Goal: Task Accomplishment & Management: Manage account settings

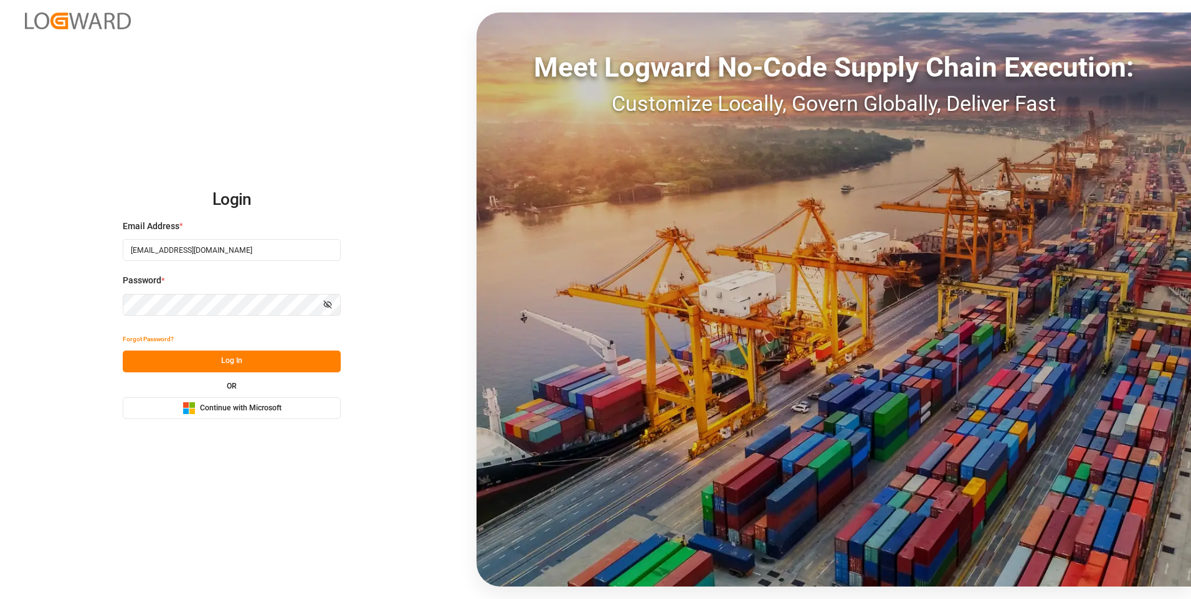
click at [209, 363] on button "Log In" at bounding box center [232, 362] width 218 height 22
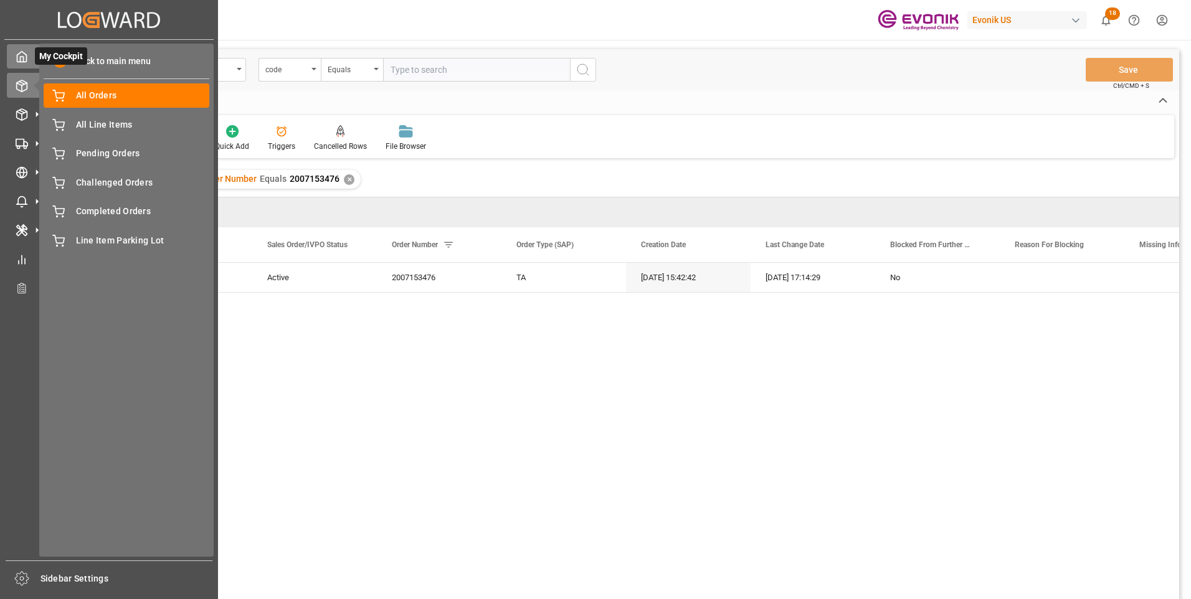
click at [22, 58] on icon at bounding box center [22, 56] width 12 height 12
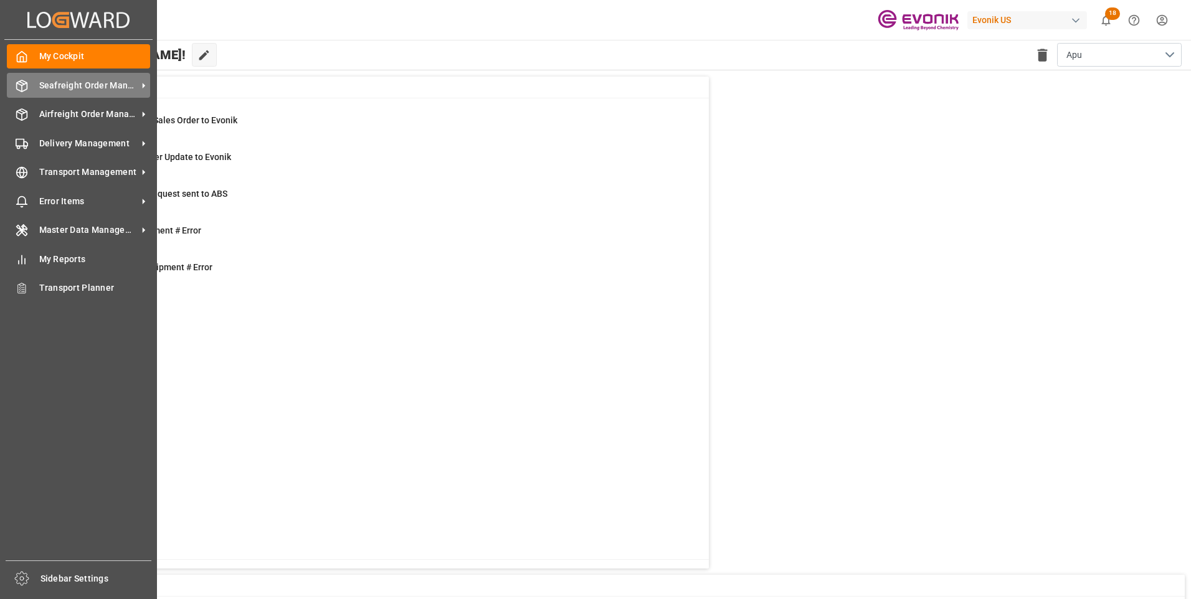
click at [83, 85] on span "Seafreight Order Management" at bounding box center [88, 85] width 98 height 13
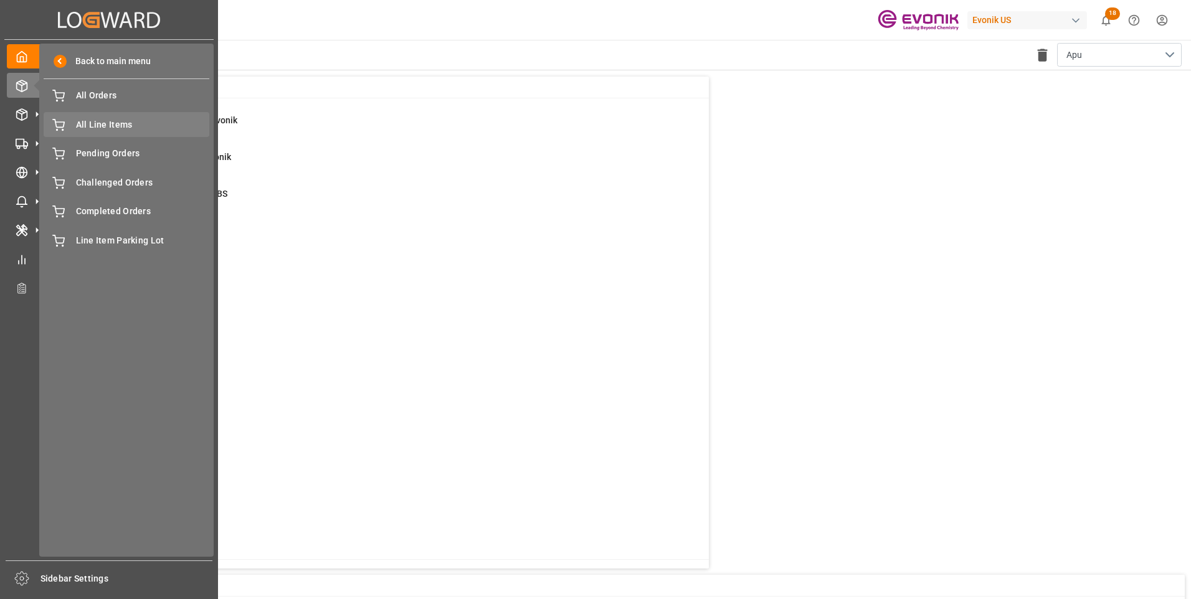
click at [106, 125] on span "All Line Items" at bounding box center [143, 124] width 134 height 13
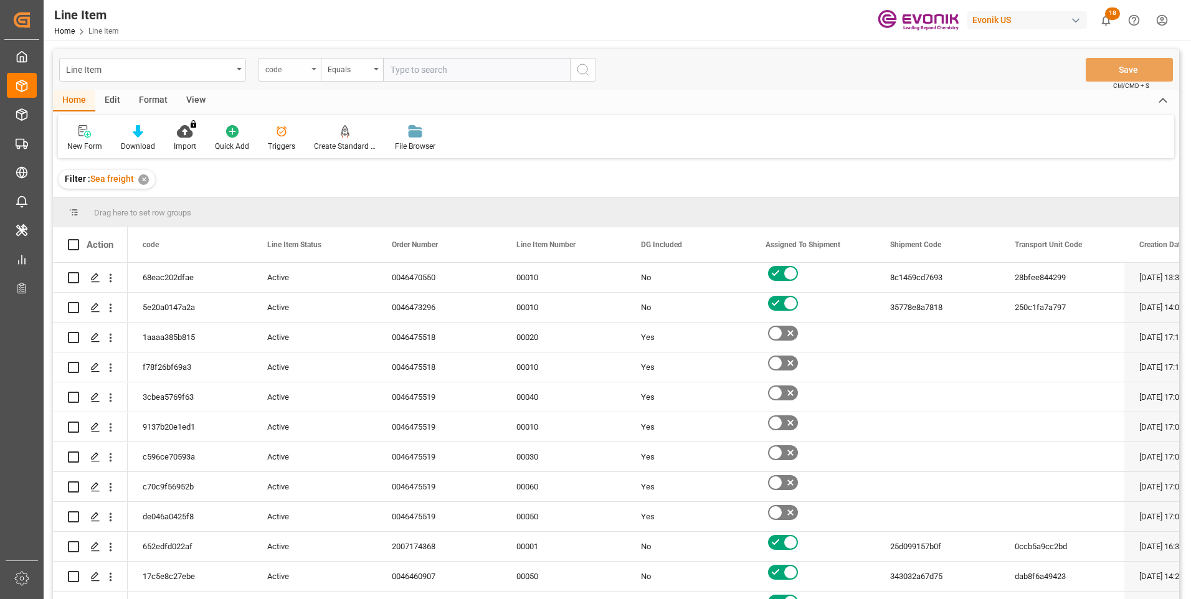
click at [305, 67] on div "code" at bounding box center [286, 68] width 42 height 14
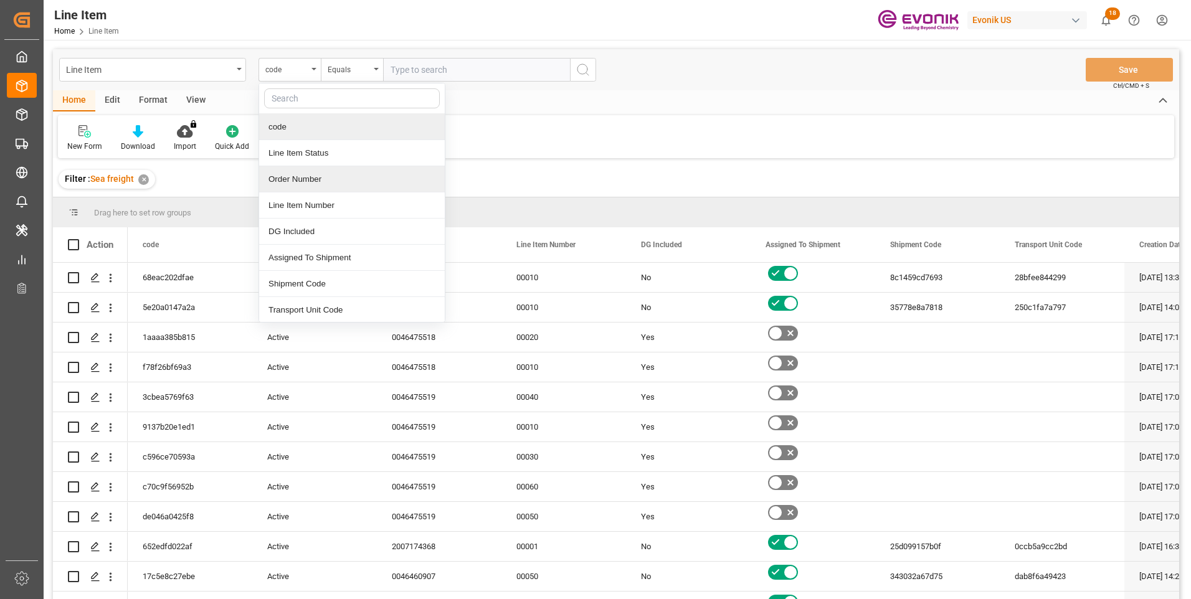
click at [287, 181] on div "Order Number" at bounding box center [352, 179] width 186 height 26
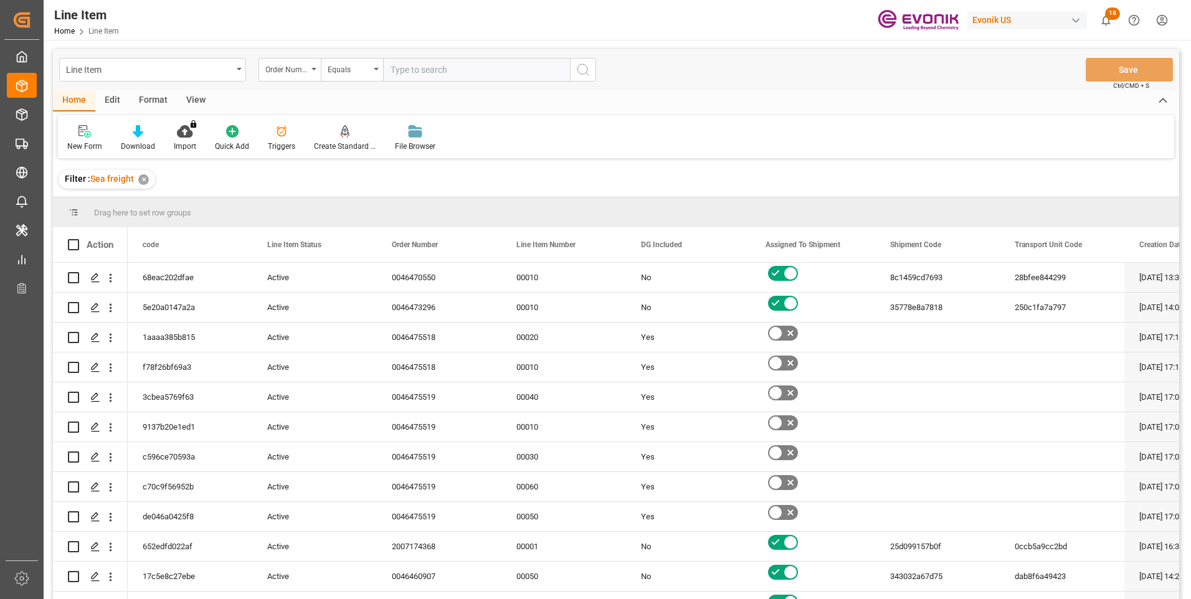
click at [410, 68] on input "text" at bounding box center [476, 70] width 187 height 24
paste input "2007000794"
type input "2007000794"
click at [584, 69] on icon "search button" at bounding box center [582, 69] width 15 height 15
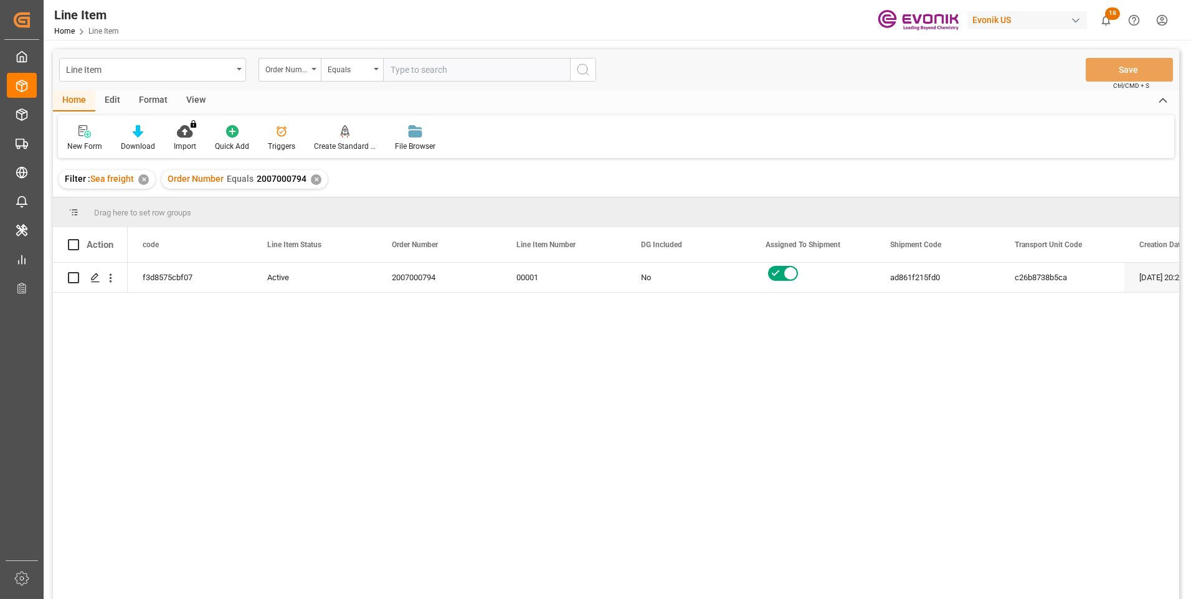
click at [201, 98] on div "View" at bounding box center [196, 100] width 38 height 21
click at [141, 140] on div "Standard Templates" at bounding box center [141, 138] width 81 height 27
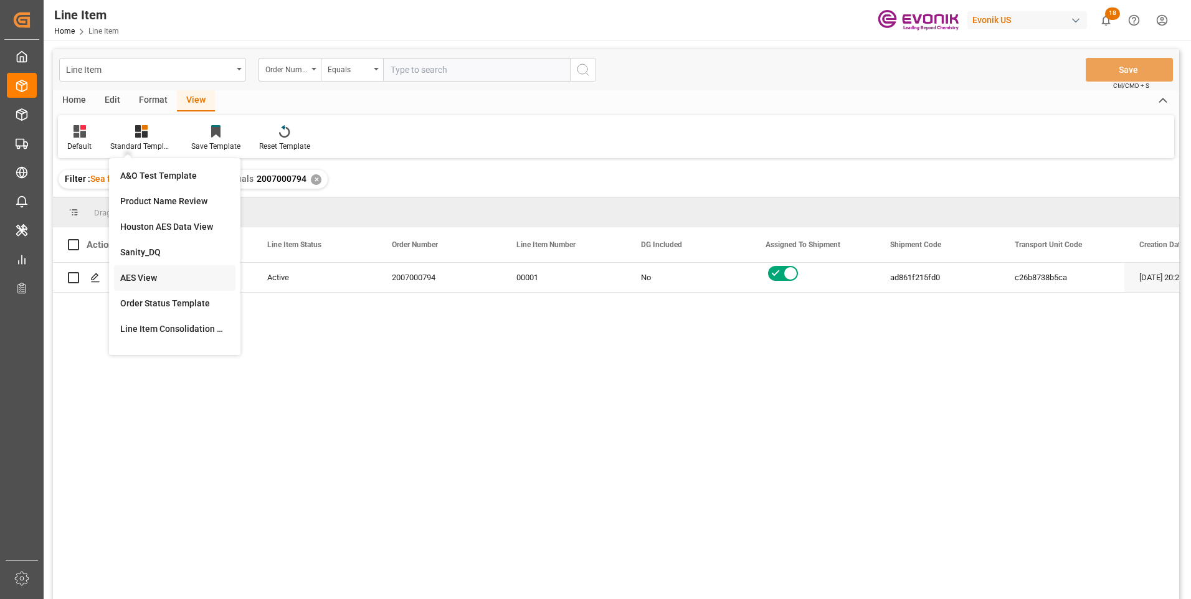
click at [156, 278] on div "AES View" at bounding box center [174, 278] width 109 height 13
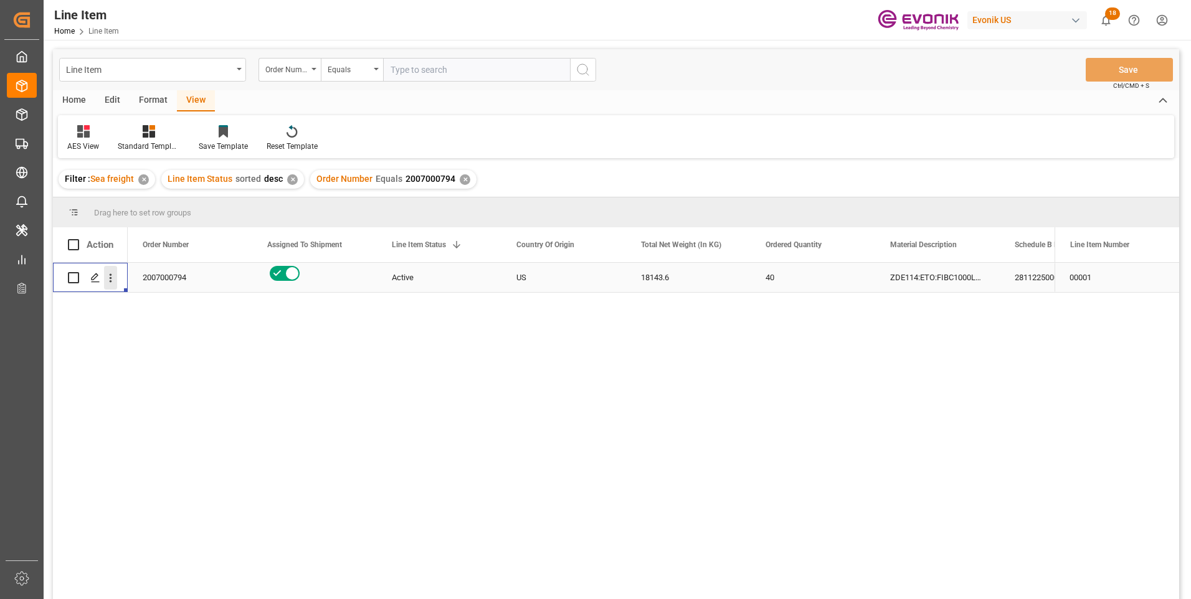
click at [108, 278] on icon "open menu" at bounding box center [110, 278] width 13 height 13
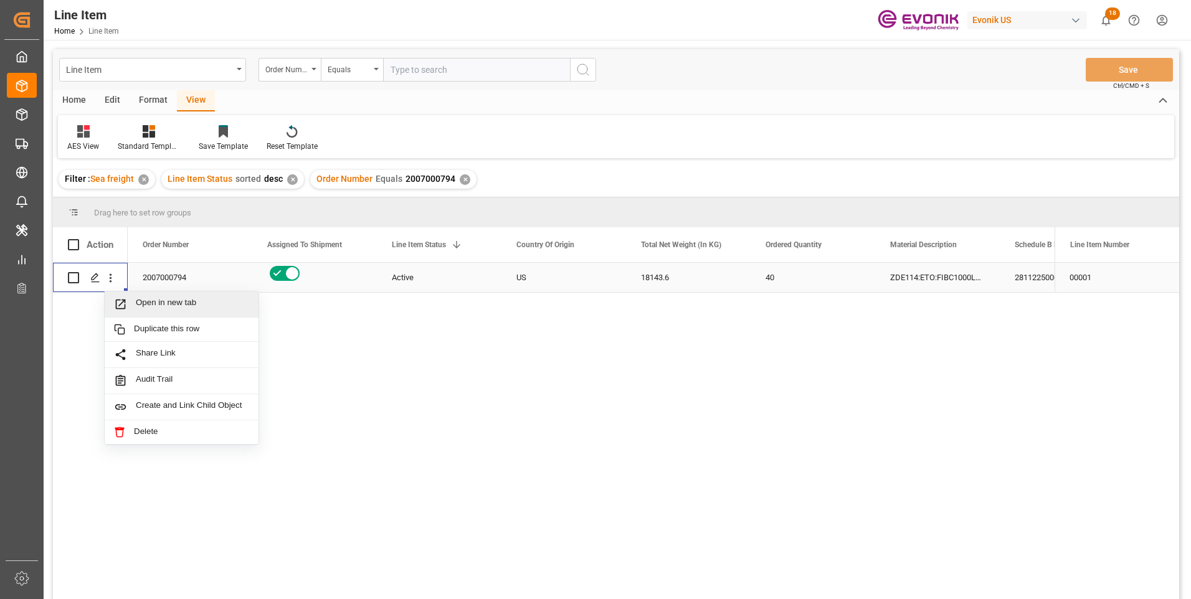
click at [146, 303] on span "Open in new tab" at bounding box center [192, 304] width 113 height 13
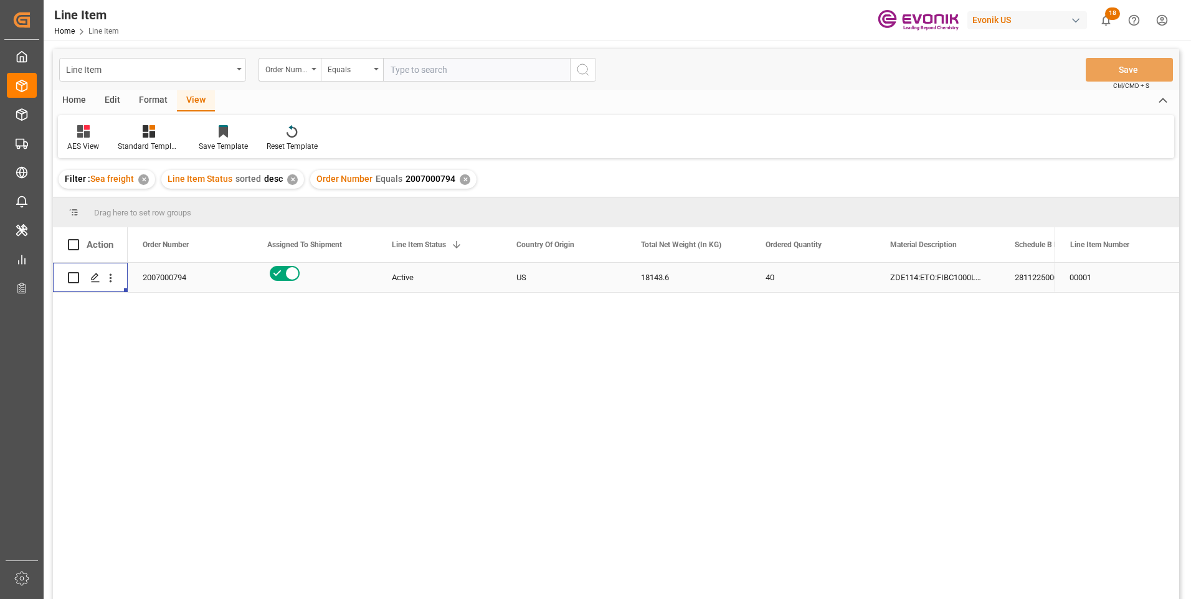
click at [658, 280] on div "18143.6" at bounding box center [688, 277] width 125 height 29
click at [967, 270] on div "ZDE114:ETO:FIBC1000LB:2000SWP:I2:P:$" at bounding box center [937, 277] width 125 height 29
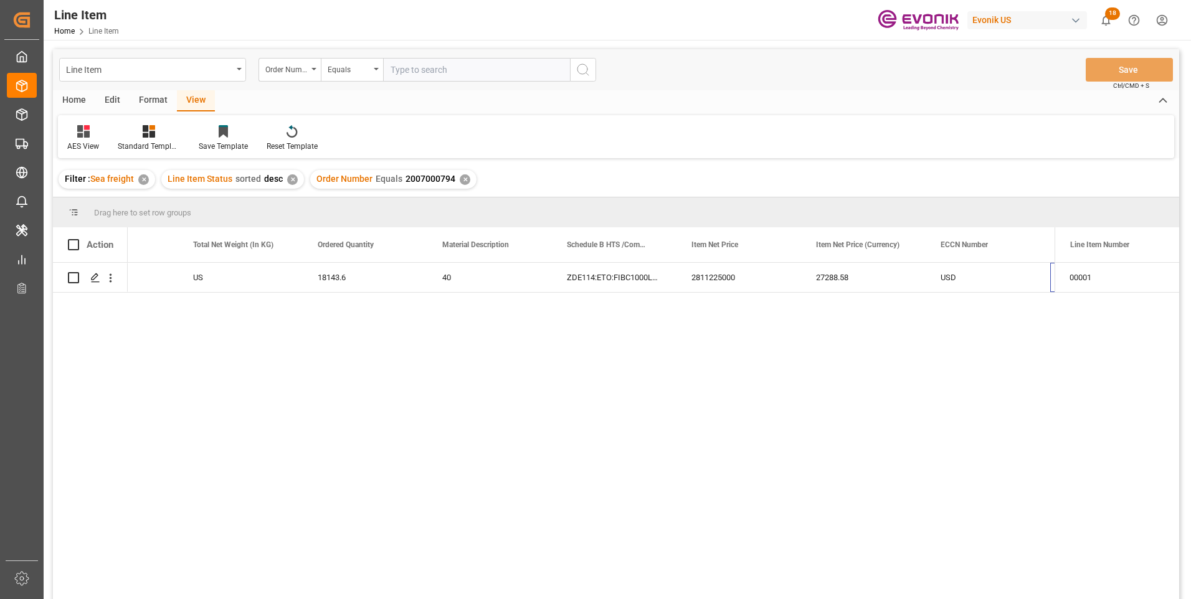
scroll to position [0, 448]
click at [732, 278] on div "27288.58" at bounding box center [738, 277] width 125 height 29
click at [184, 277] on div "18143.6" at bounding box center [240, 277] width 125 height 29
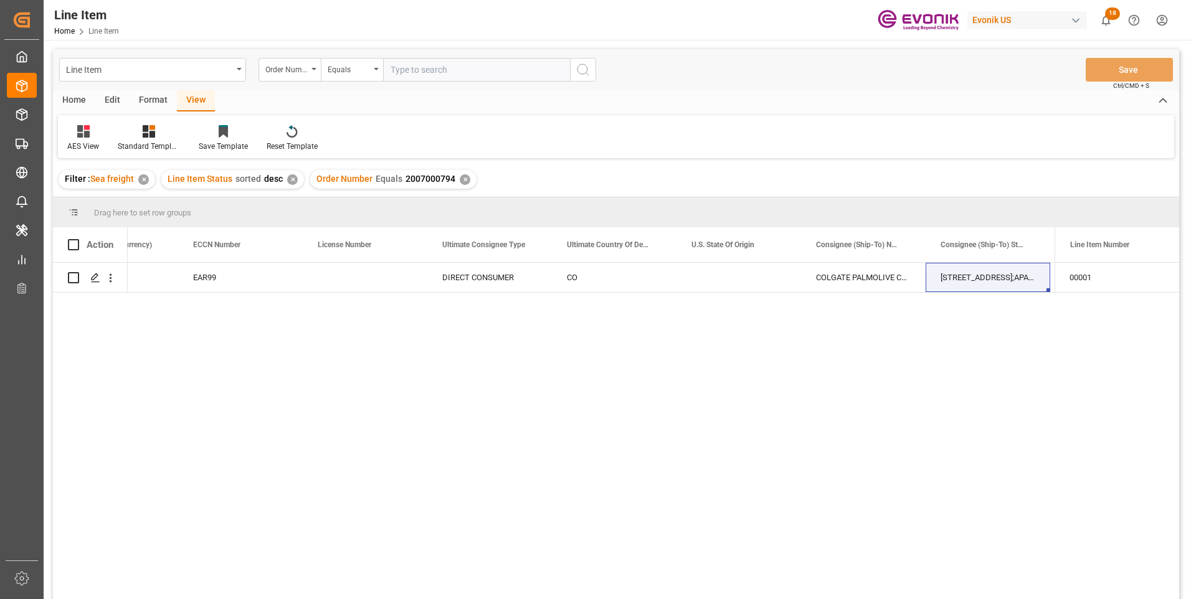
click at [412, 75] on input "text" at bounding box center [476, 70] width 187 height 24
paste input "2007000820"
type input "2007000820"
click at [579, 69] on icon "search button" at bounding box center [582, 69] width 15 height 15
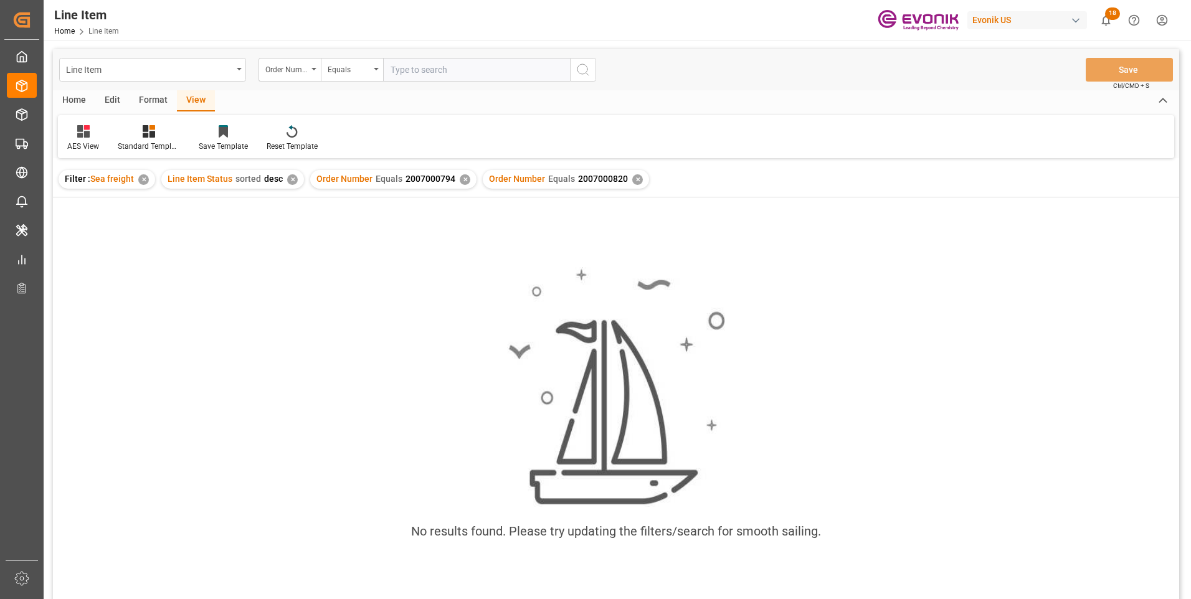
click at [462, 181] on div "✕" at bounding box center [465, 179] width 11 height 11
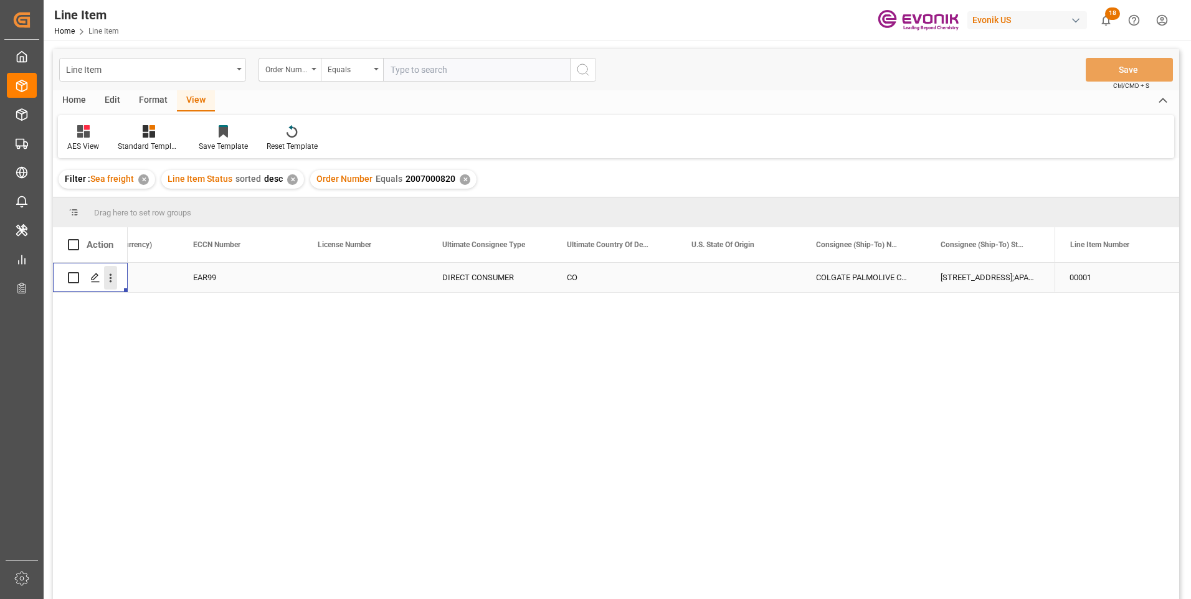
click at [113, 280] on icon "open menu" at bounding box center [110, 278] width 13 height 13
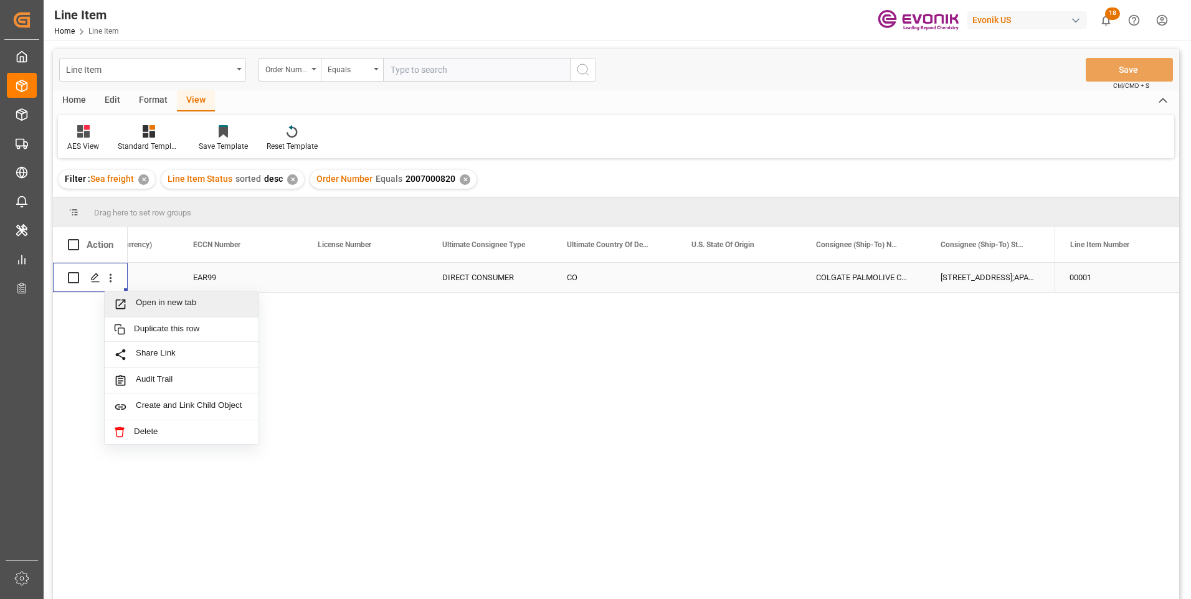
click at [156, 303] on span "Open in new tab" at bounding box center [192, 304] width 113 height 13
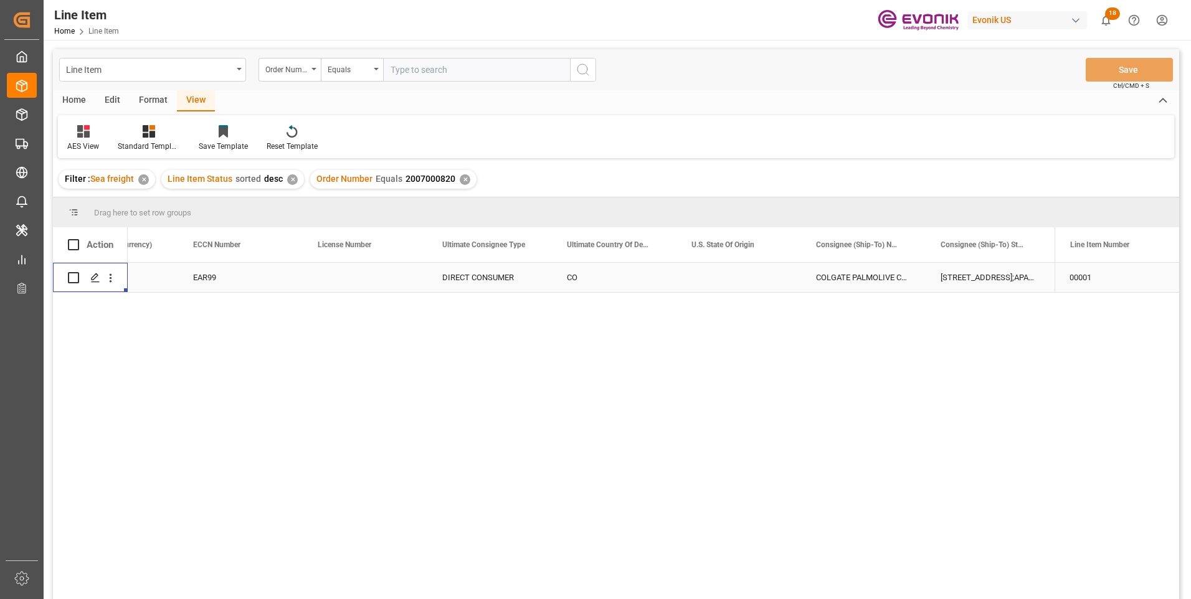
click at [207, 280] on div "EAR99" at bounding box center [240, 277] width 95 height 29
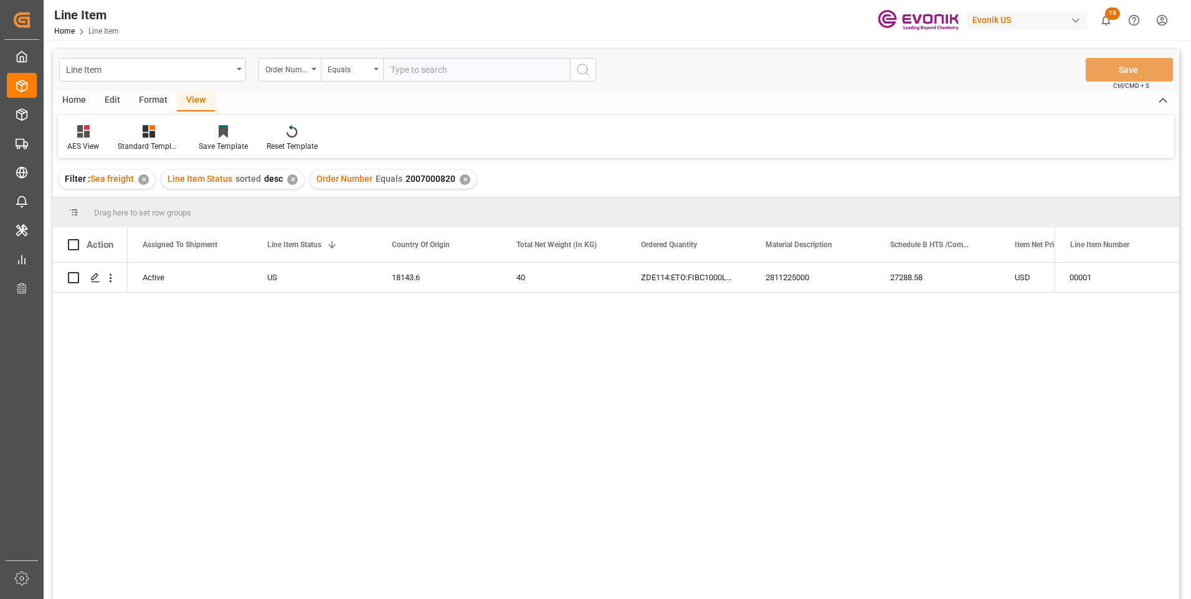
scroll to position [0, 125]
click at [531, 273] on div "18143.6" at bounding box center [563, 277] width 125 height 29
click at [1026, 270] on div "27288.58" at bounding box center [1062, 277] width 125 height 29
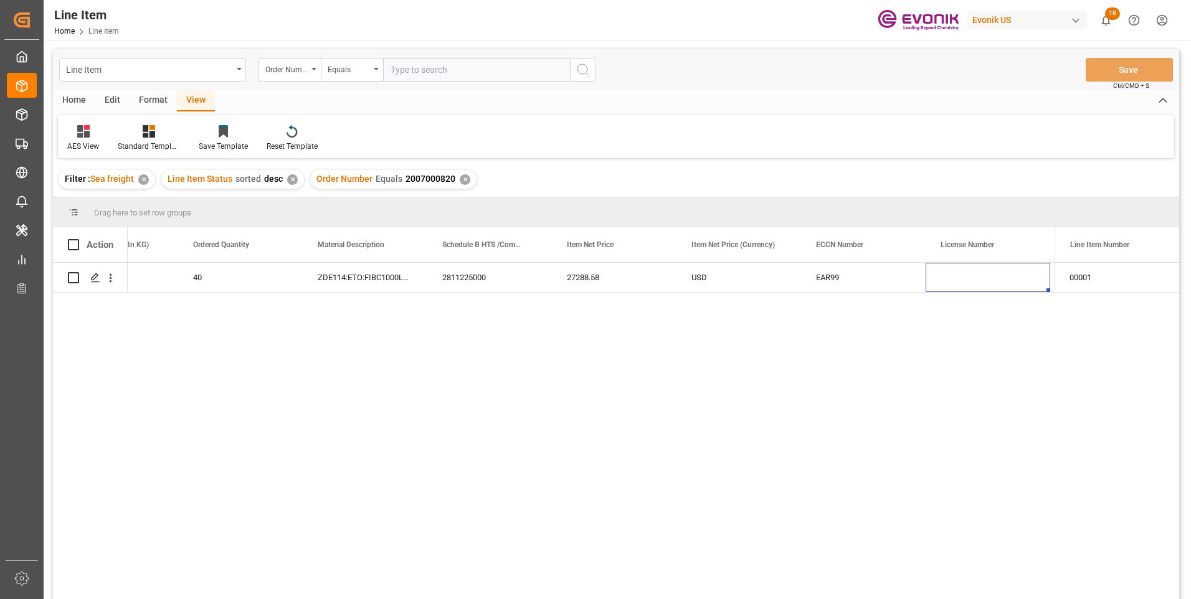
scroll to position [0, 697]
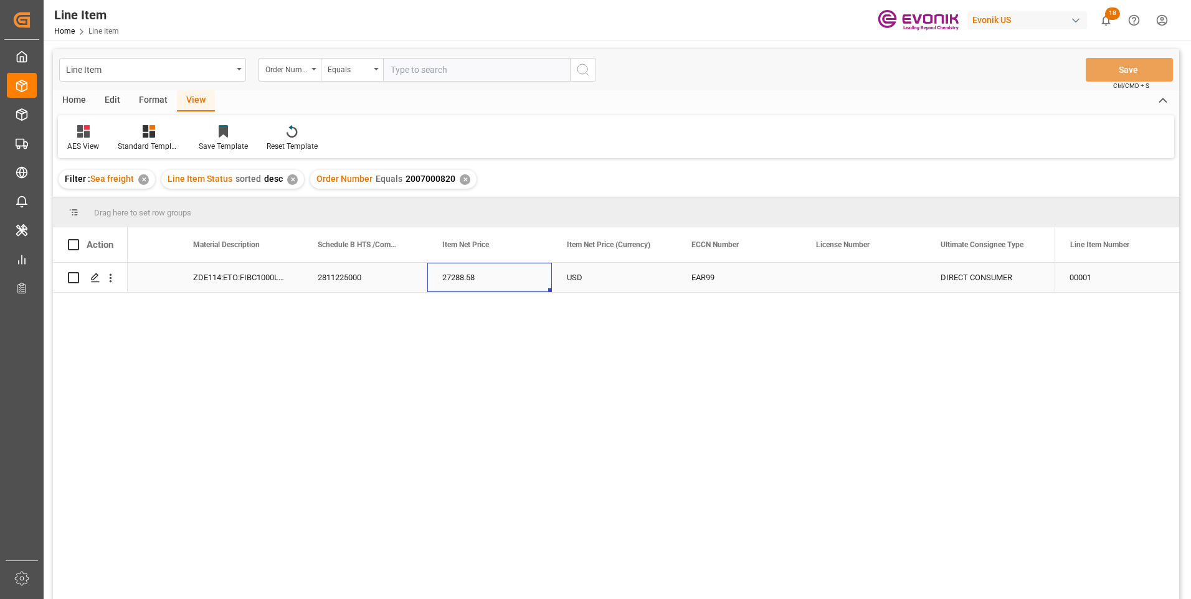
click at [467, 275] on div "27288.58" at bounding box center [489, 277] width 125 height 29
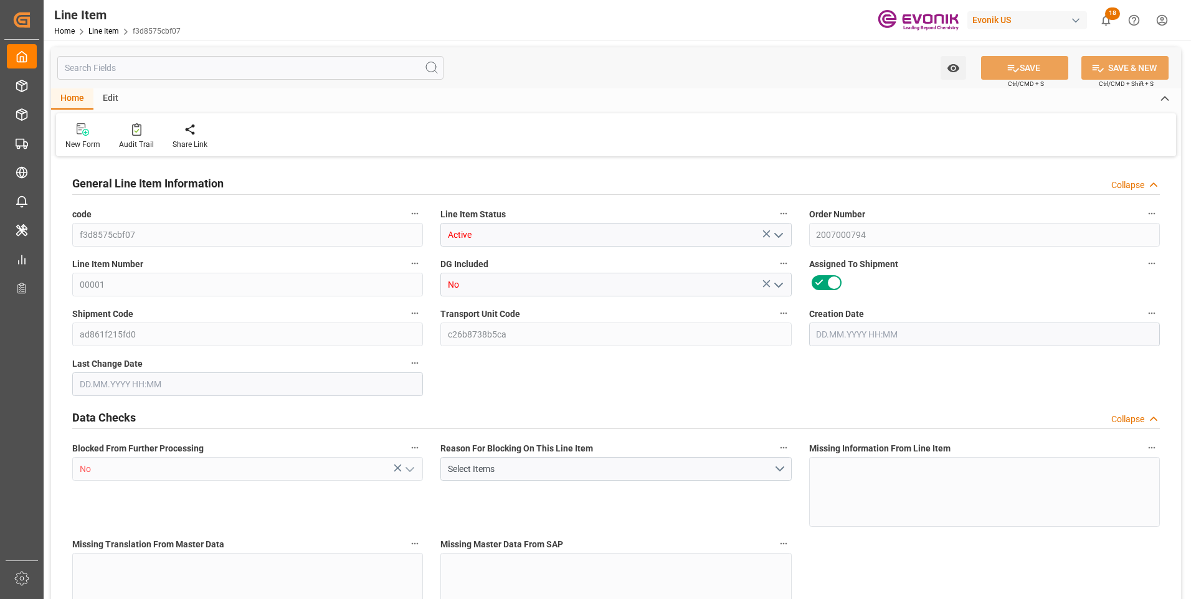
type input "20"
type input "18250"
type input "18143.6"
type input "54.568"
type input "40"
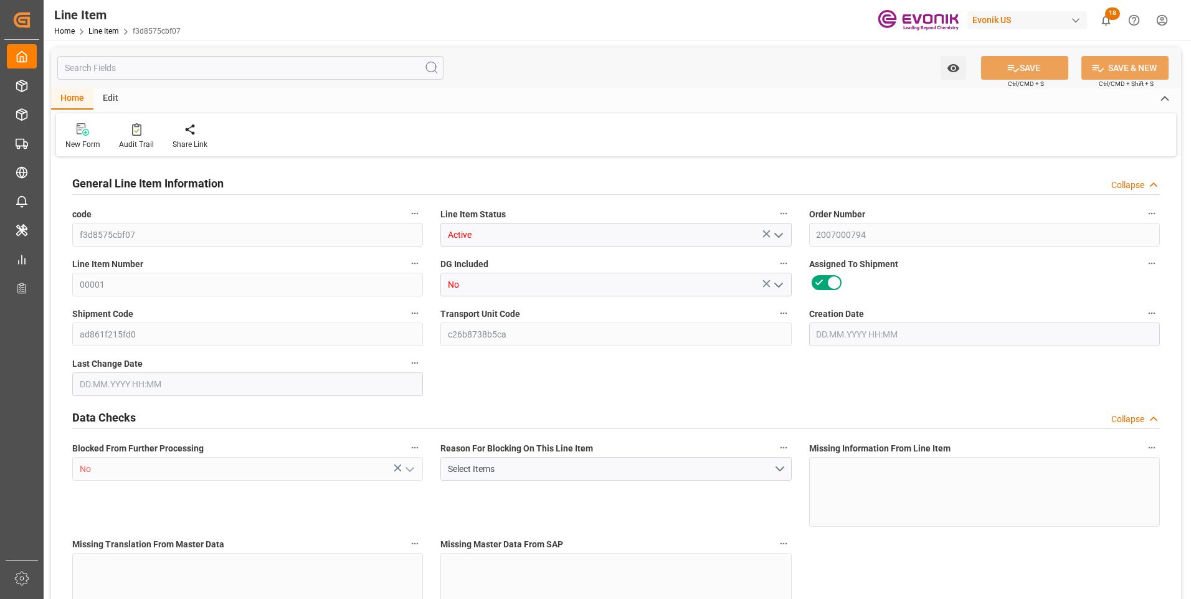
type input "27288.58"
type input "40"
type input "18250"
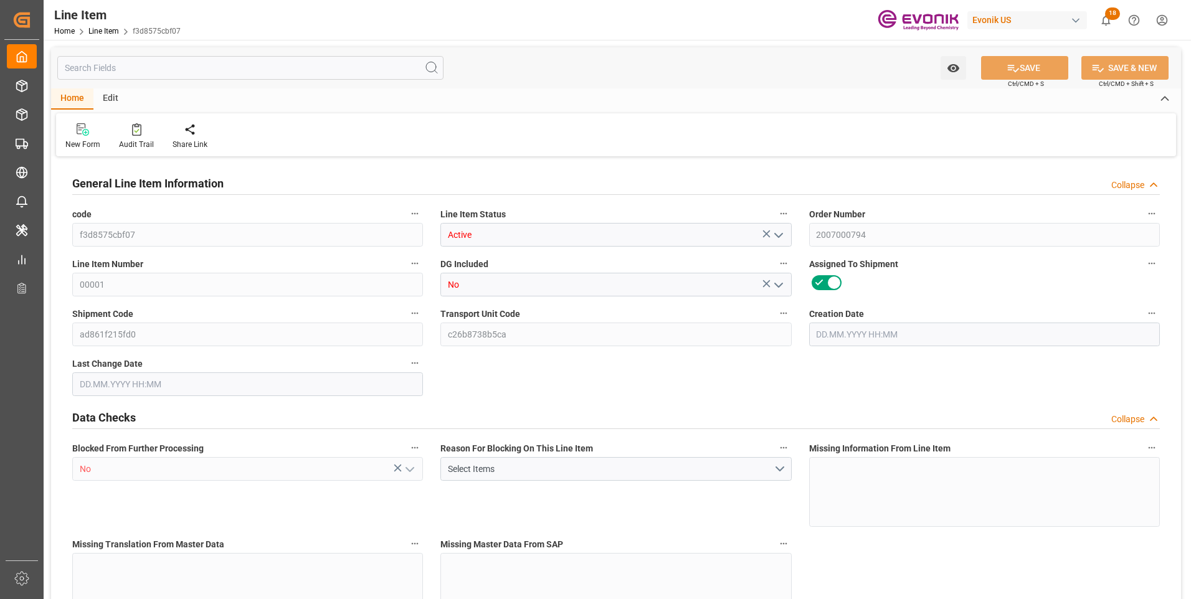
type input "18568"
type input "18143.6"
type input "54.568"
type input "54568.04"
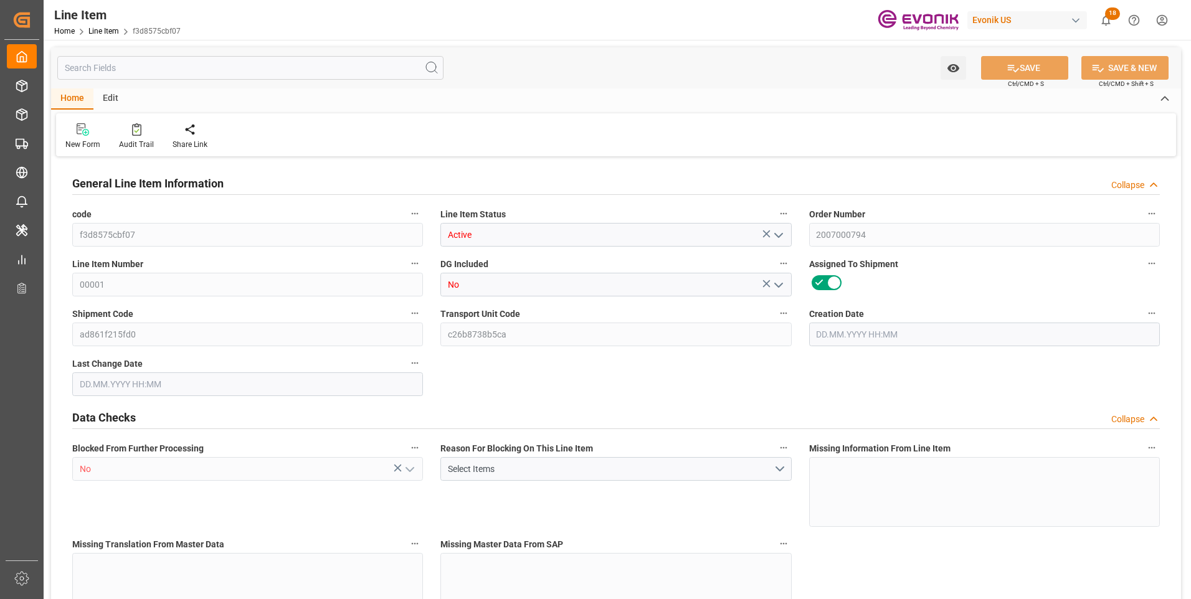
type input "40"
type input "18250"
type input "18143.6"
type input "54.568"
type input "12.05.2025 20:20"
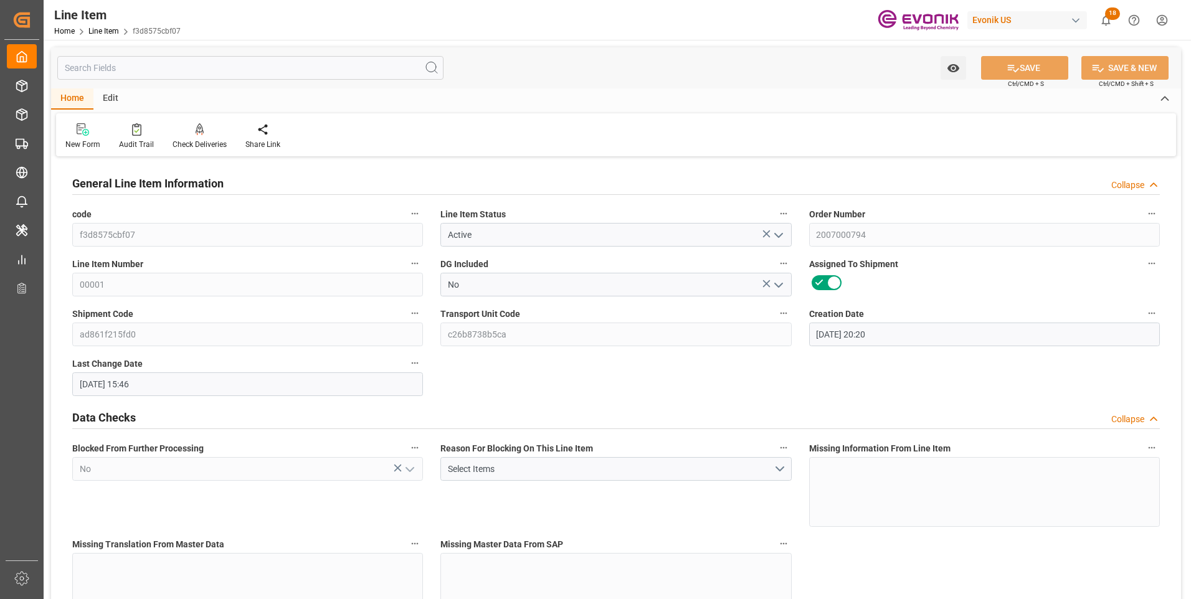
type input "29.09.2025 15:46"
type input "21.10.2025"
type input "06.10.2025"
type input "23.09.2025"
type input "29.09.2025"
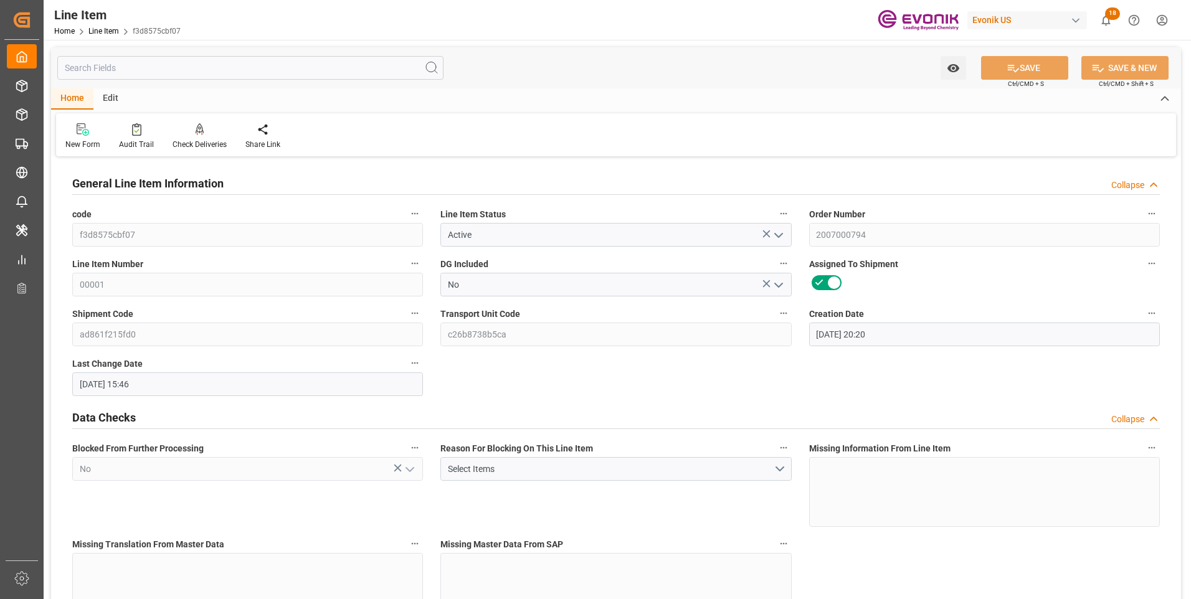
click at [146, 67] on input "text" at bounding box center [250, 68] width 386 height 24
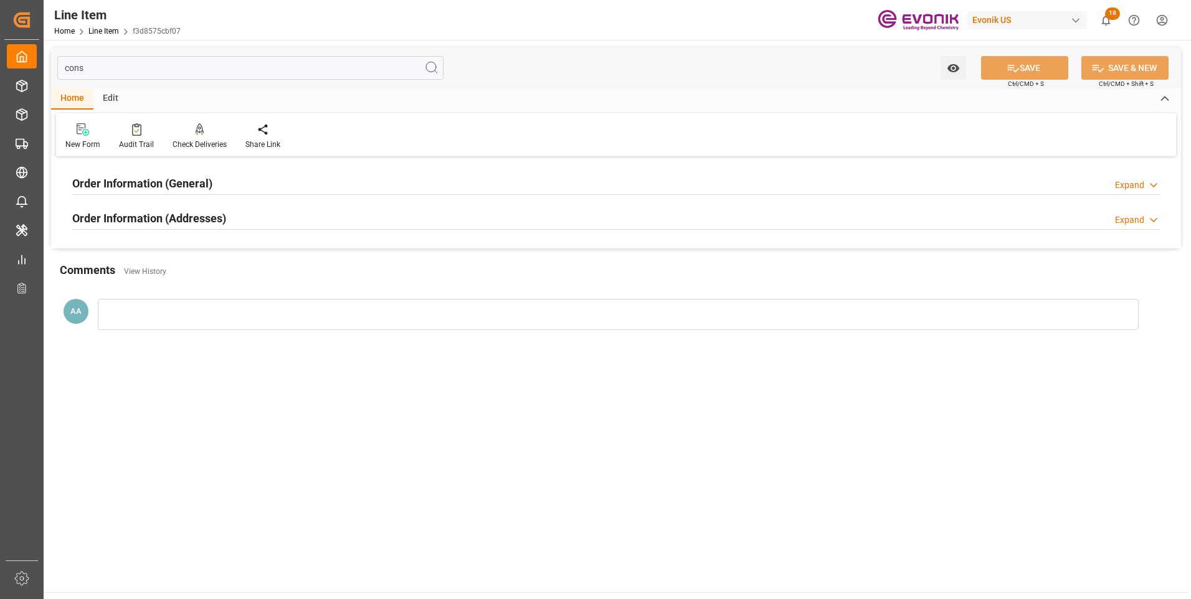
type input "cons"
click at [157, 189] on h2 "Order Information (General)" at bounding box center [142, 183] width 140 height 17
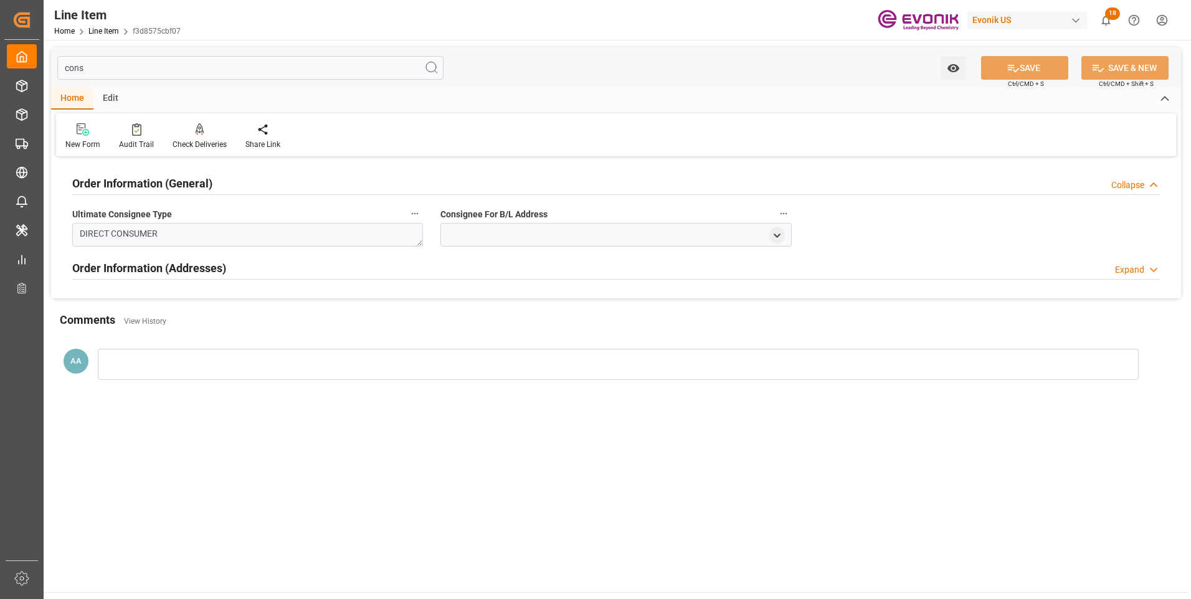
click at [168, 181] on h2 "Order Information (General)" at bounding box center [142, 183] width 140 height 17
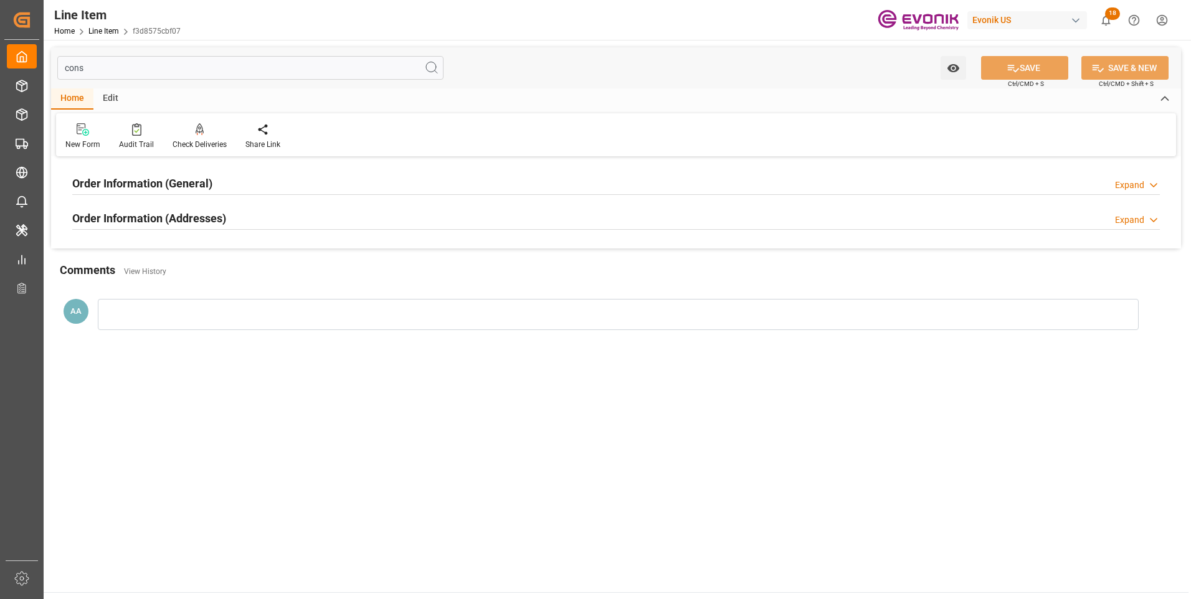
click at [210, 219] on h2 "Order Information (Addresses)" at bounding box center [149, 218] width 154 height 17
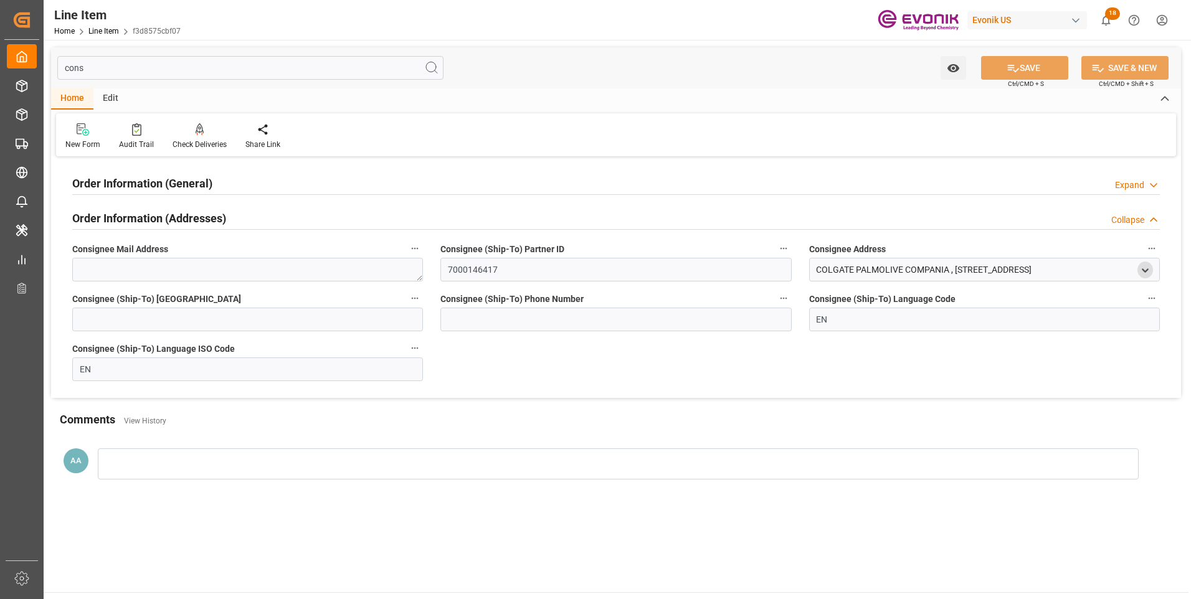
click at [1149, 270] on icon "open menu" at bounding box center [1145, 270] width 11 height 11
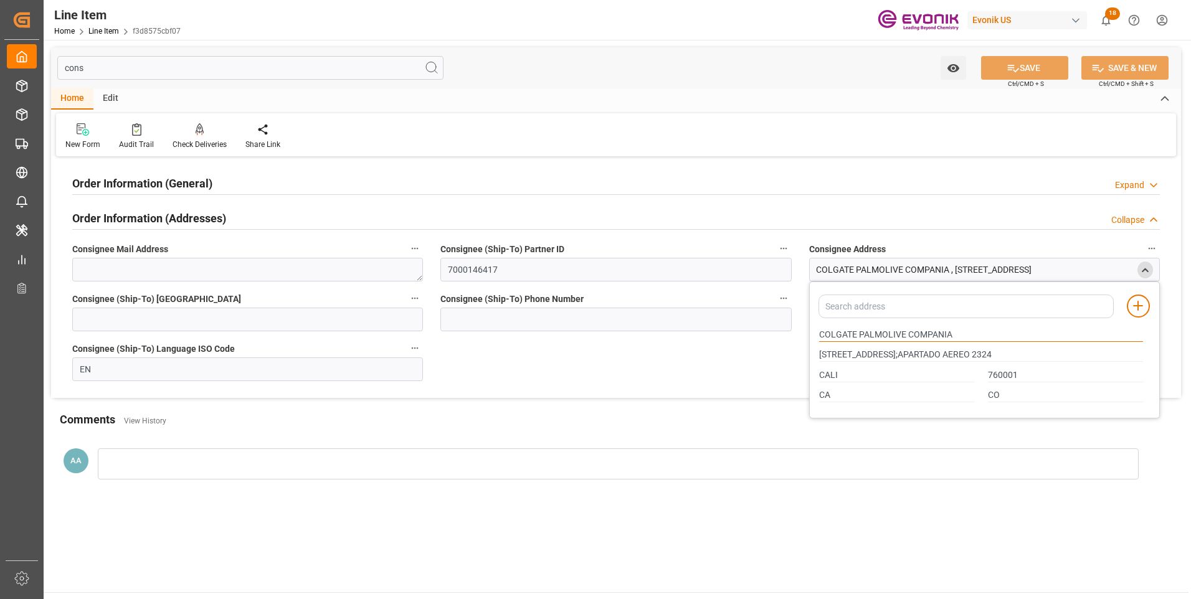
drag, startPoint x: 906, startPoint y: 333, endPoint x: 750, endPoint y: 334, distance: 155.1
click at [750, 334] on div "Order Information (General) Expand Ultimate Consignee Type DIRECT CONSUMER Cons…" at bounding box center [616, 279] width 1130 height 238
drag, startPoint x: 841, startPoint y: 375, endPoint x: 787, endPoint y: 377, distance: 54.8
click at [787, 377] on div "Order Information (General) Expand Ultimate Consignee Type DIRECT CONSUMER Cons…" at bounding box center [616, 279] width 1130 height 238
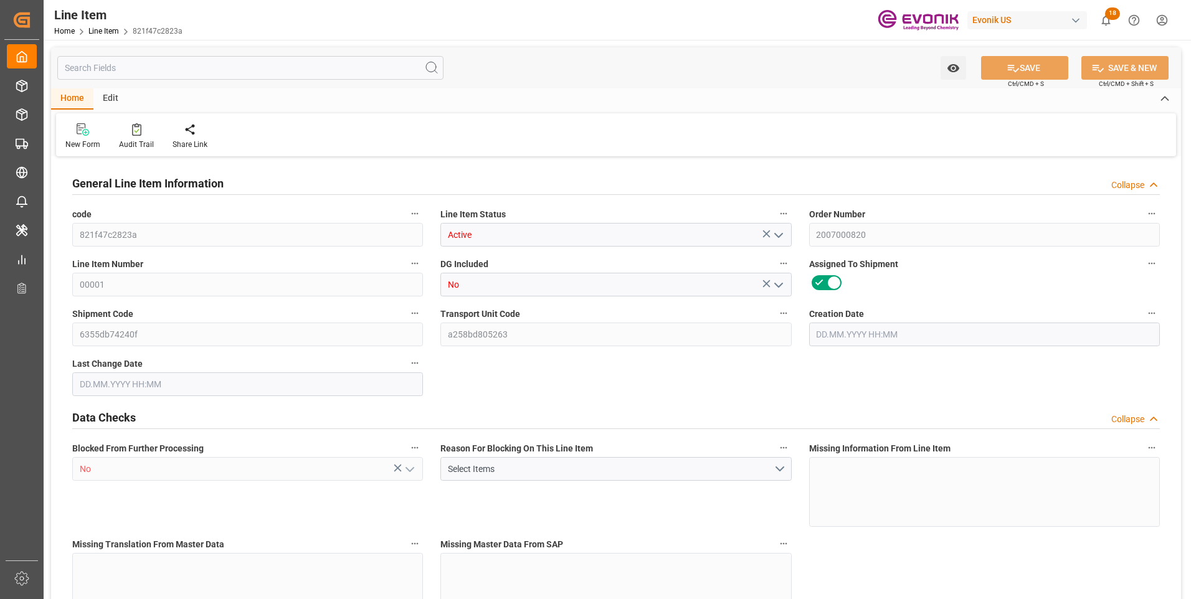
type input "821f47c2823a"
type input "Active"
type input "2007000820"
type input "00001"
type input "No"
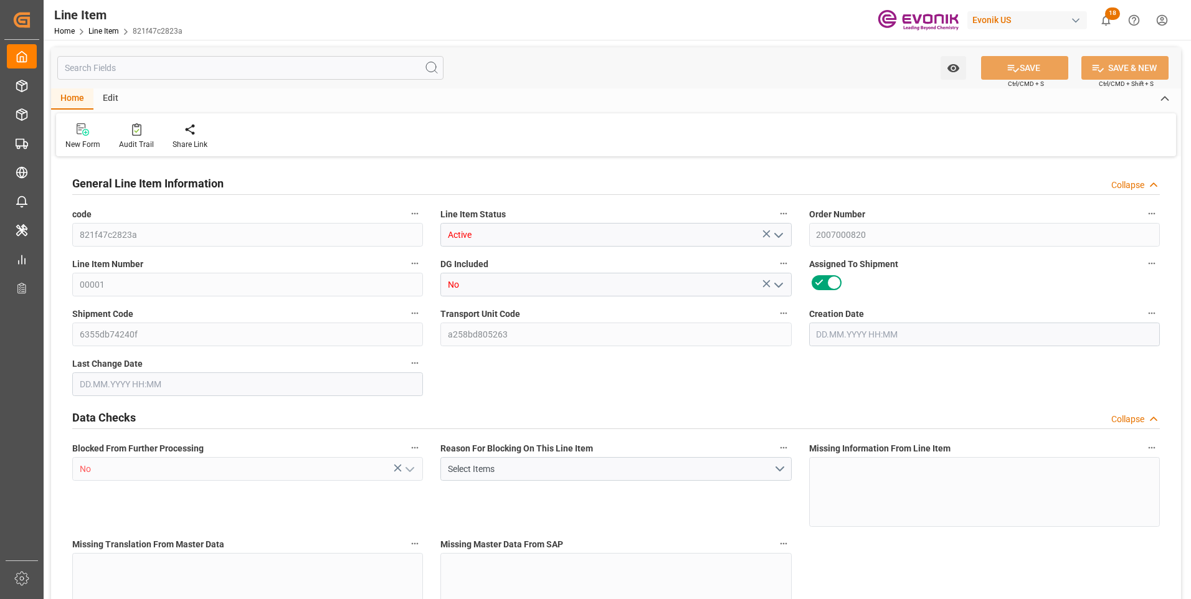
type input "6355db74240f"
type input "a258bd805263"
type input "No"
type input "BG"
type input "Yes"
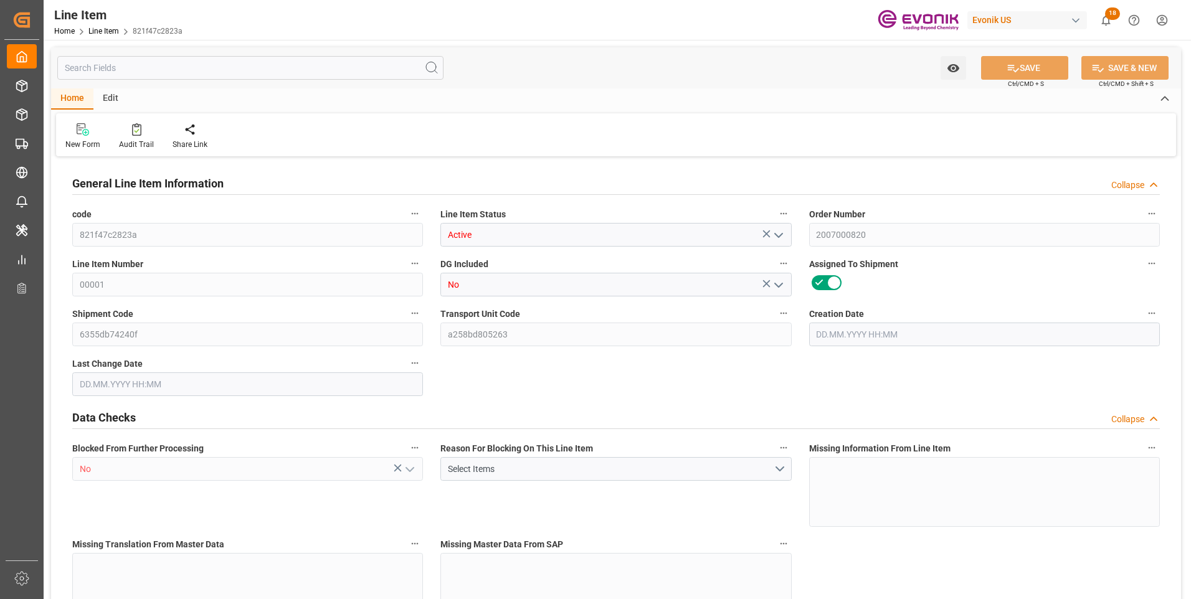
type input "99110305"
type textarea "ZDE114:ETO:FIBC1000LB:2000SWP:I2:P:$"
type input "USD"
type input "PACK"
type input "2811225000"
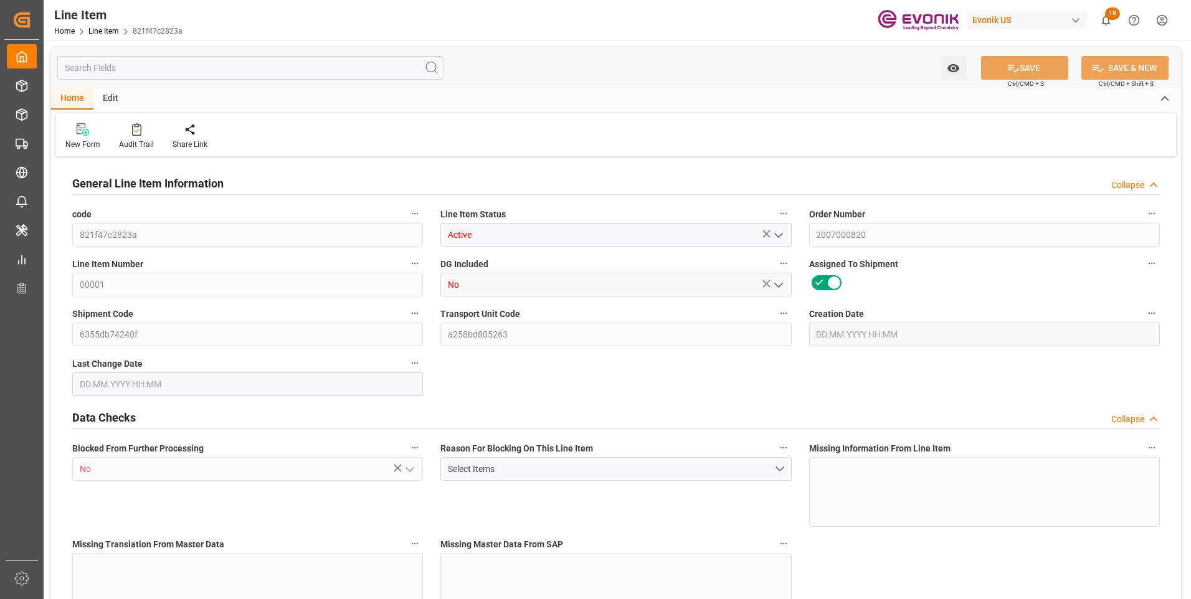
type input "EAR99"
type input "US"
type input "BG"
type input "43"
type input "KGM"
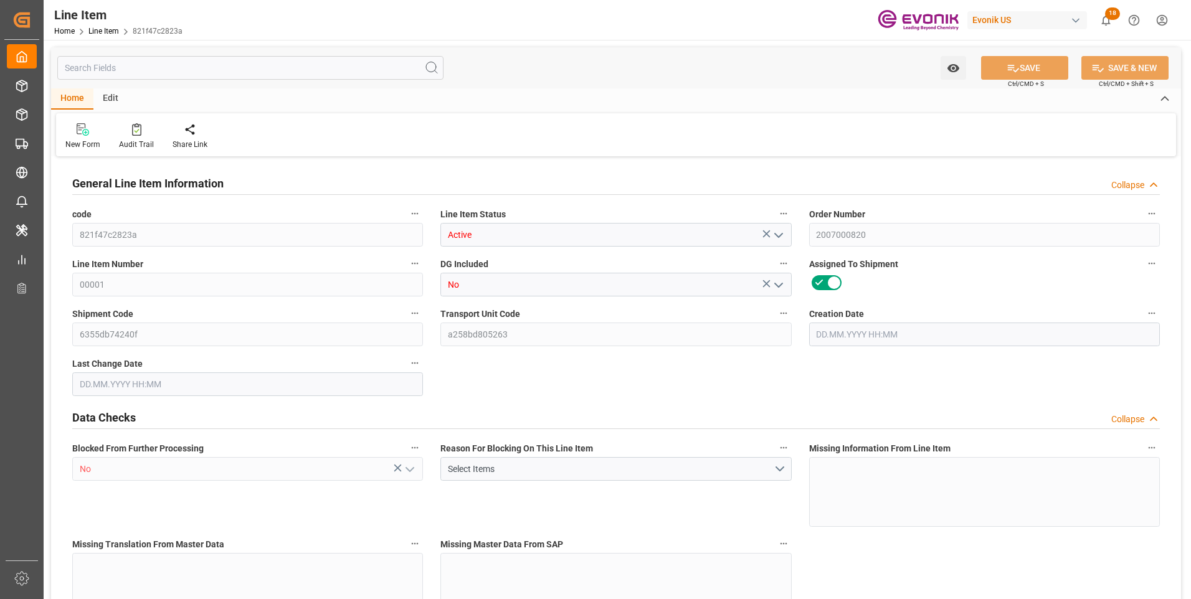
type textarea "KGM"
type input "KGM"
type textarea "KGM"
type input "M3"
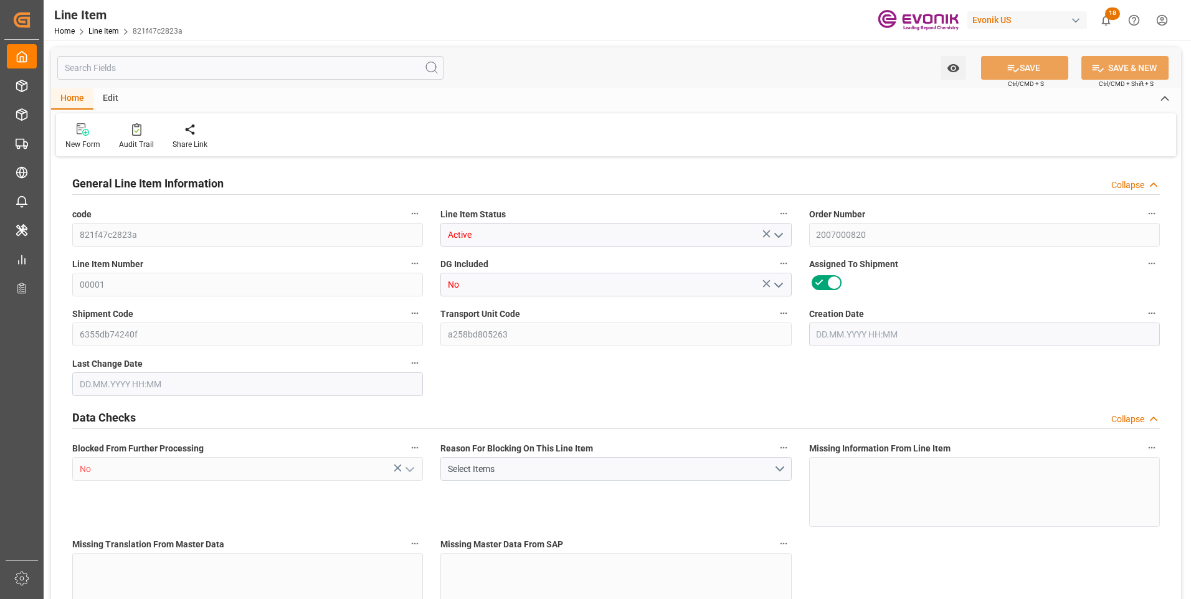
type textarea "DMQ"
type input "M3"
type input "BG"
type input "KGM"
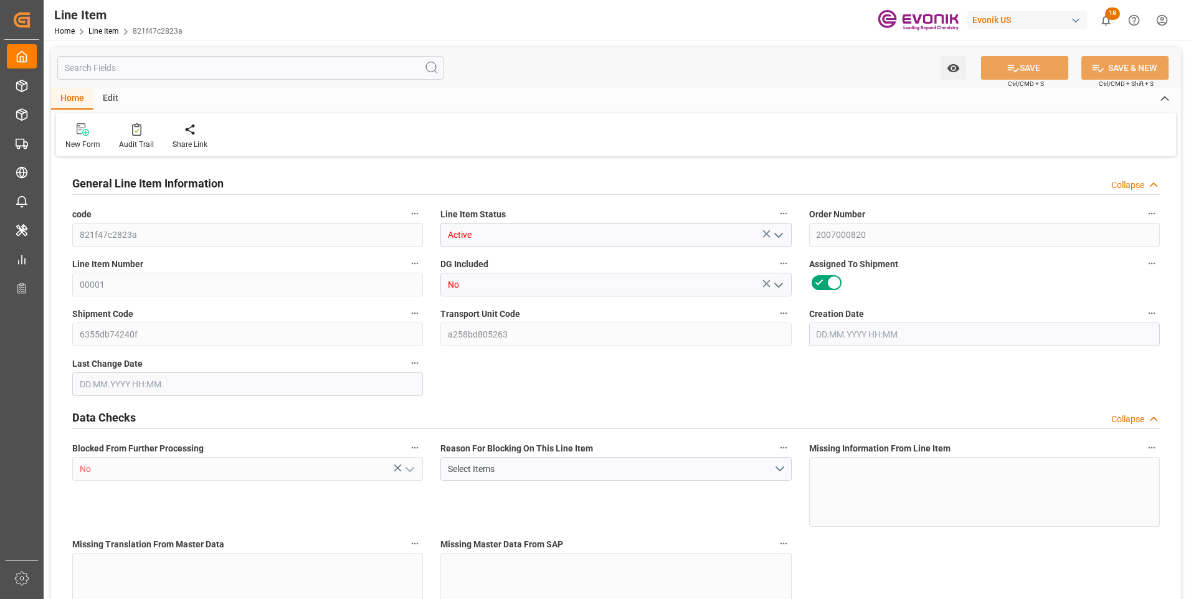
type input "M3"
type input "20"
type input "18250"
type input "18143.6"
type input "54.568"
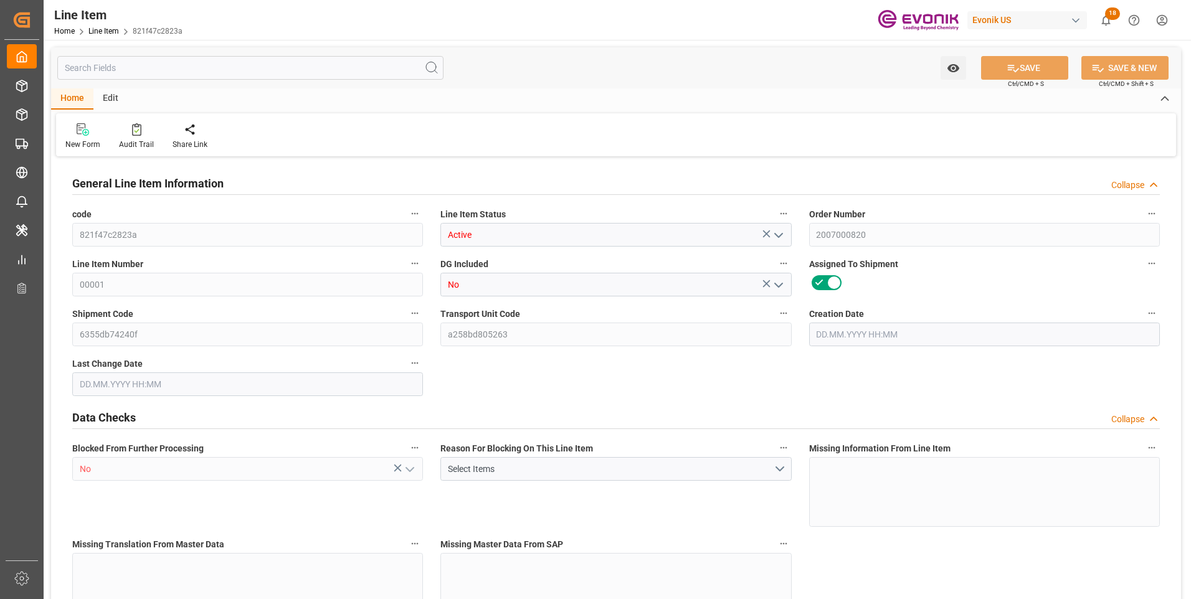
type input "40"
type input "27288.58"
type input "40"
type input "18250"
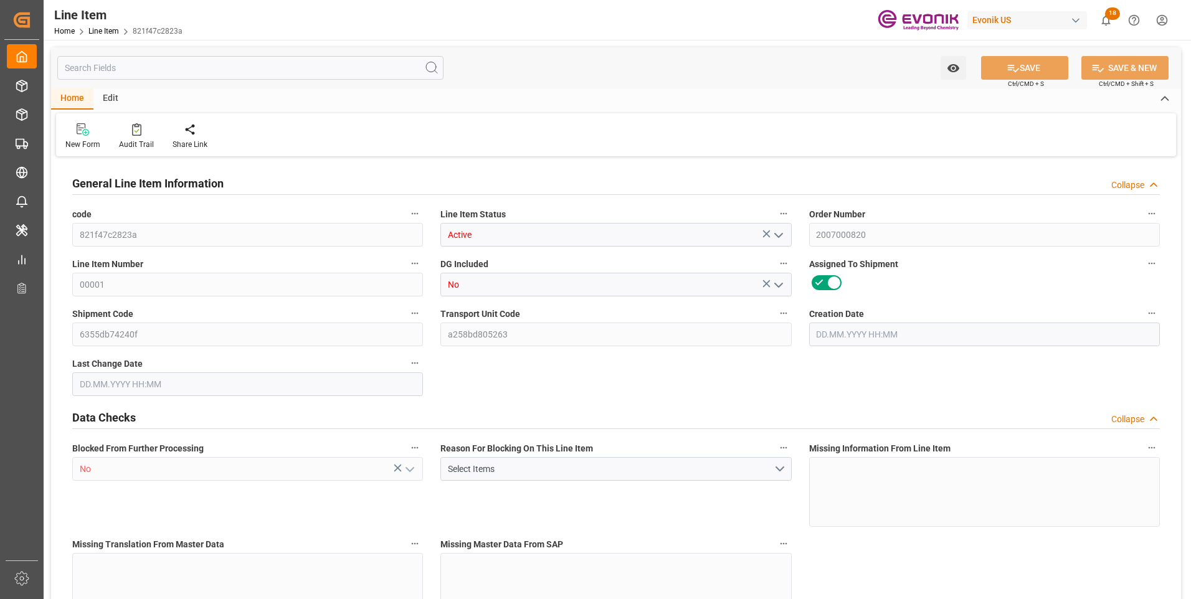
type input "18250"
type input "18568"
type input "18143.6"
type input "54.568"
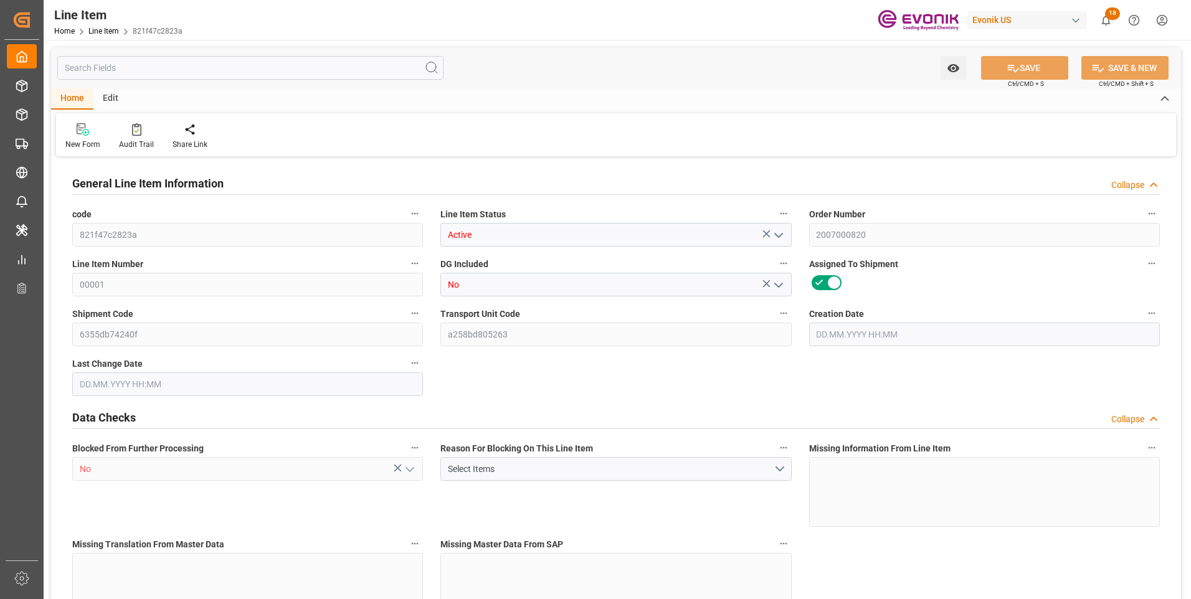
type input "54568.04"
type input "40"
type input "18250"
type input "18143.6"
type input "54.568"
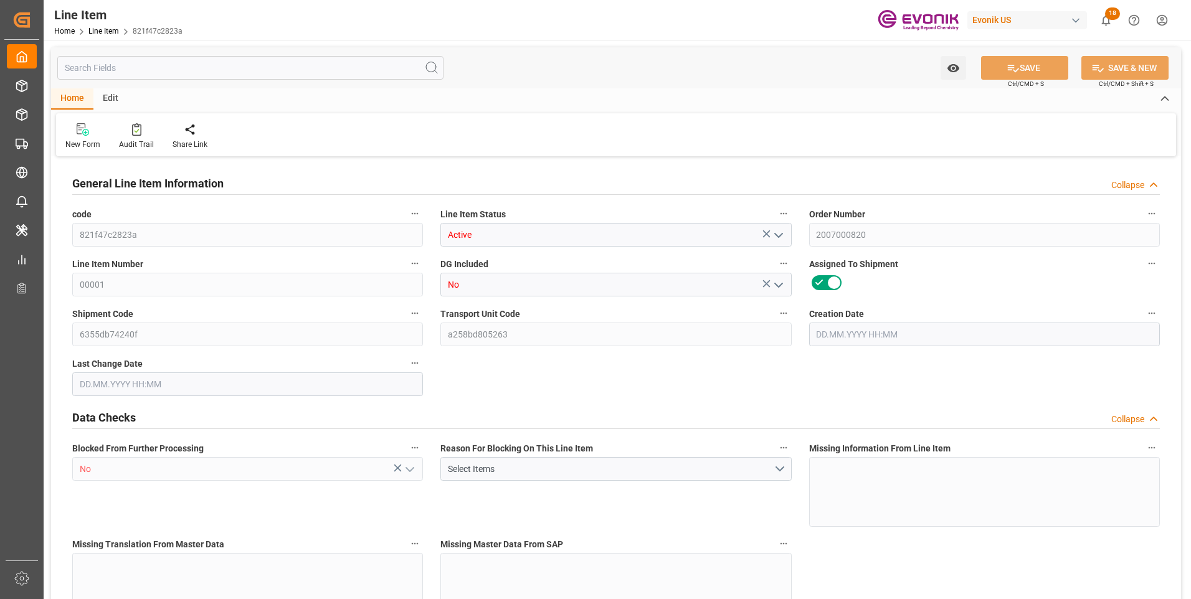
type input "12.05.2025 20:46"
type input "29.09.2025 15:47"
type input "21.10.2025"
type input "06.10.2025"
type input "26.09.2025"
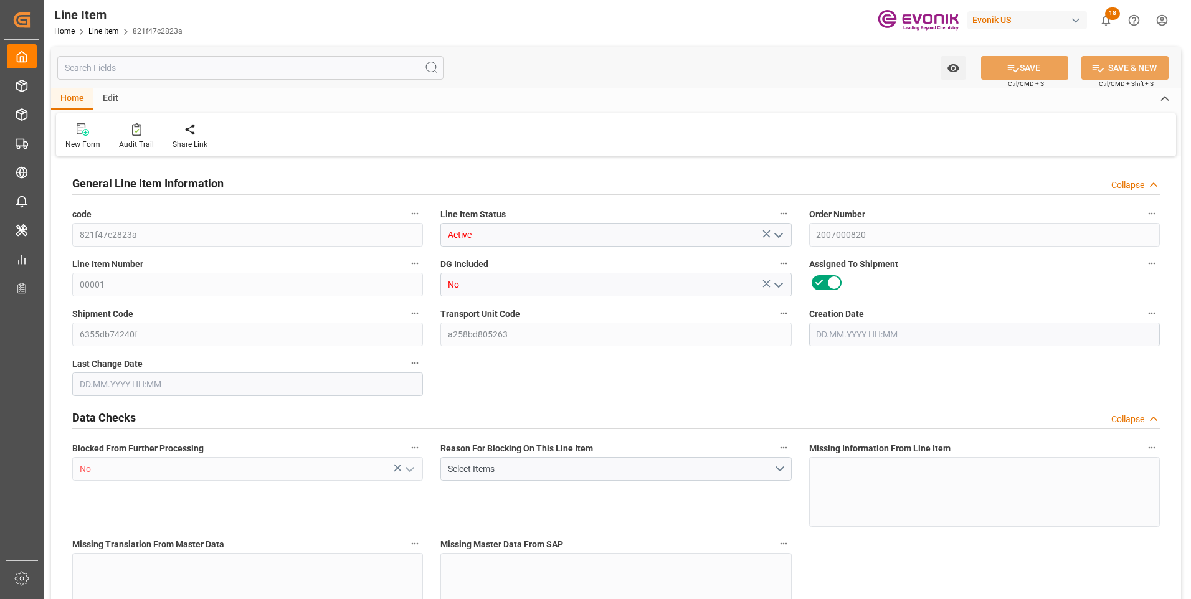
type input "29.09.2025"
click at [202, 68] on input "text" at bounding box center [250, 68] width 386 height 24
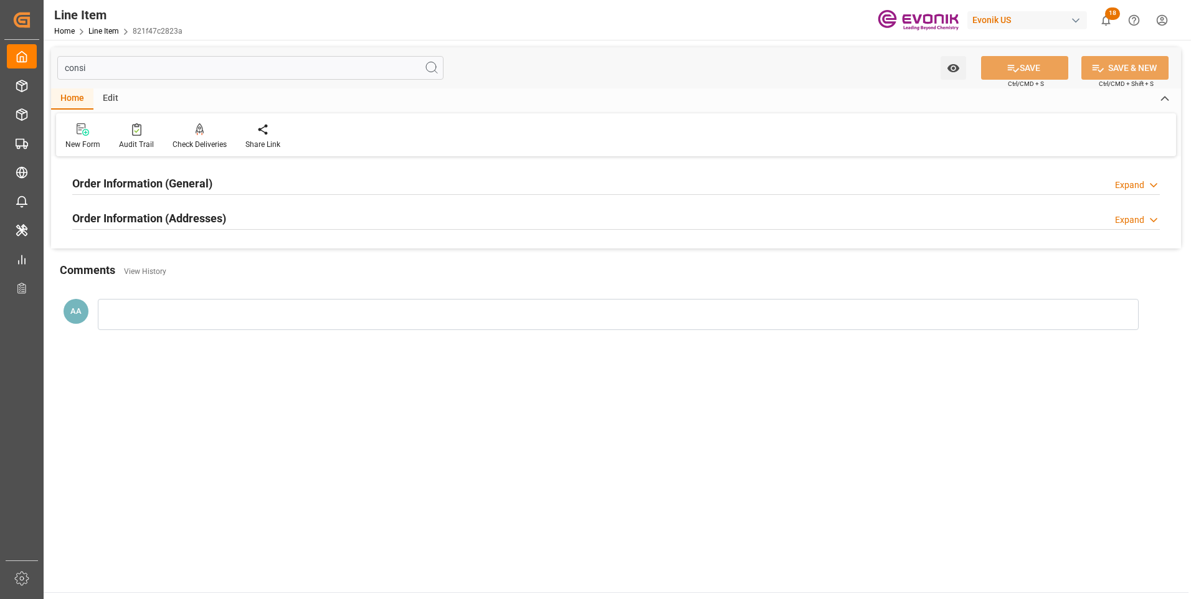
type input "consi"
click at [160, 180] on h2 "Order Information (General)" at bounding box center [142, 183] width 140 height 17
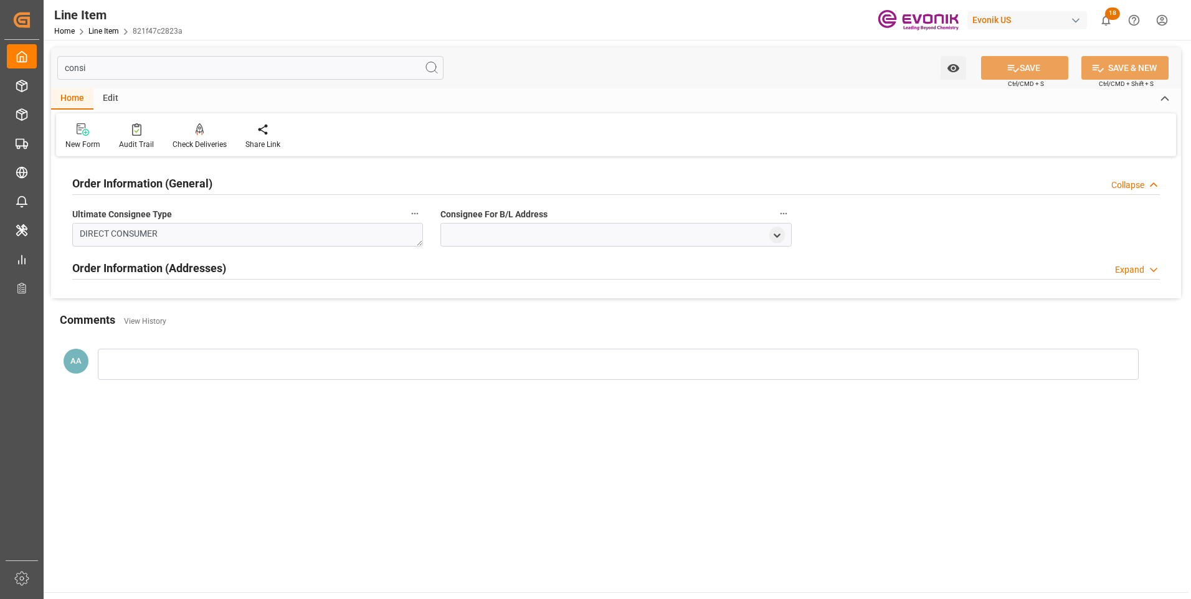
click at [160, 180] on h2 "Order Information (General)" at bounding box center [142, 183] width 140 height 17
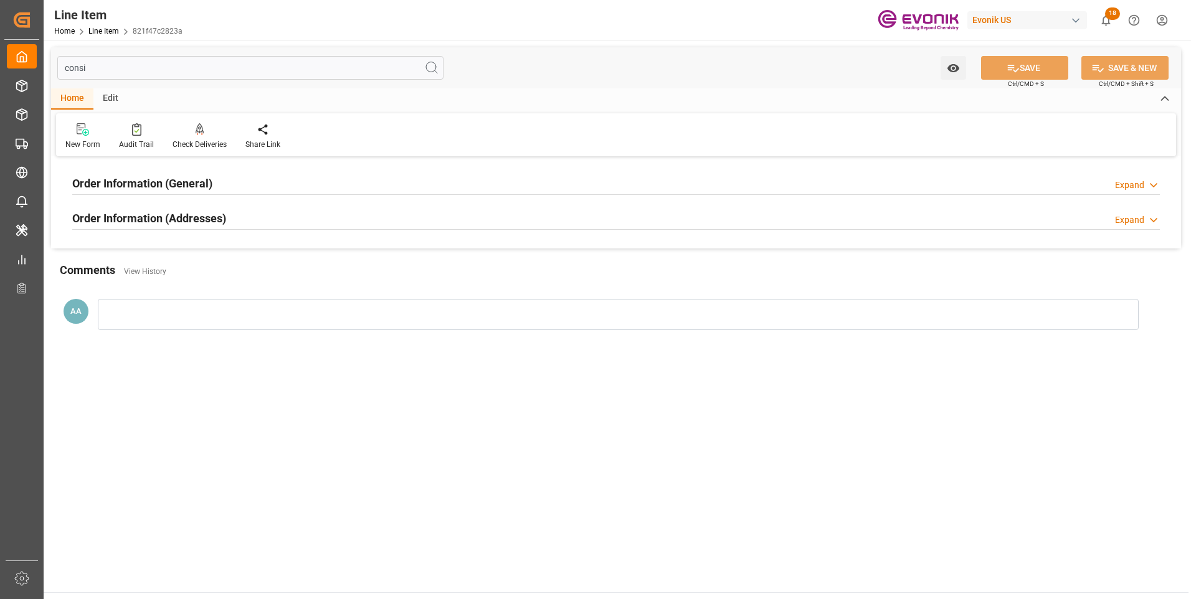
click at [173, 217] on h2 "Order Information (Addresses)" at bounding box center [149, 218] width 154 height 17
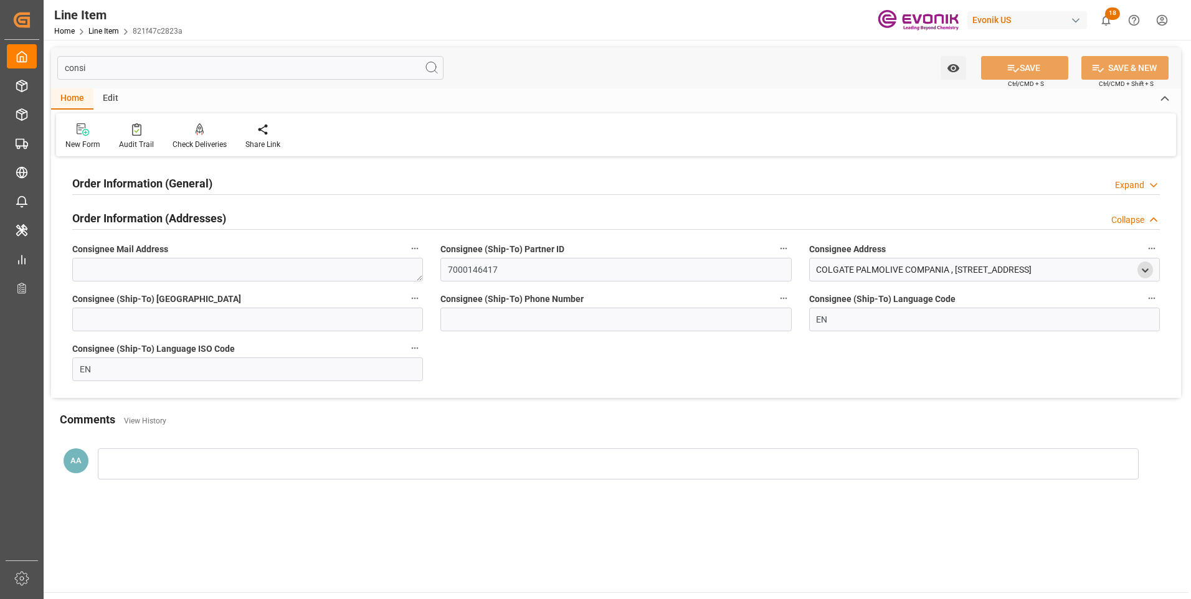
click at [1145, 270] on icon "open menu" at bounding box center [1145, 270] width 11 height 11
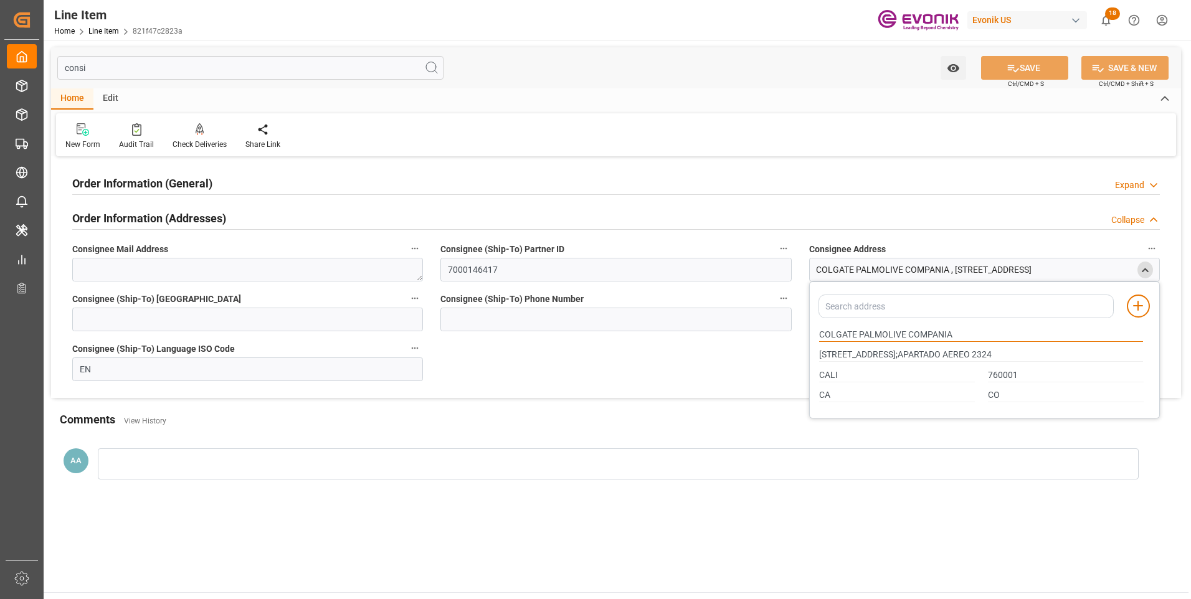
drag, startPoint x: 905, startPoint y: 334, endPoint x: 774, endPoint y: 334, distance: 130.8
click at [774, 334] on div "Order Information (General) Expand Ultimate Consignee Type DIRECT CONSUMER Cons…" at bounding box center [616, 279] width 1130 height 238
click at [833, 374] on input "CALI" at bounding box center [897, 376] width 156 height 14
